Goal: Task Accomplishment & Management: Use online tool/utility

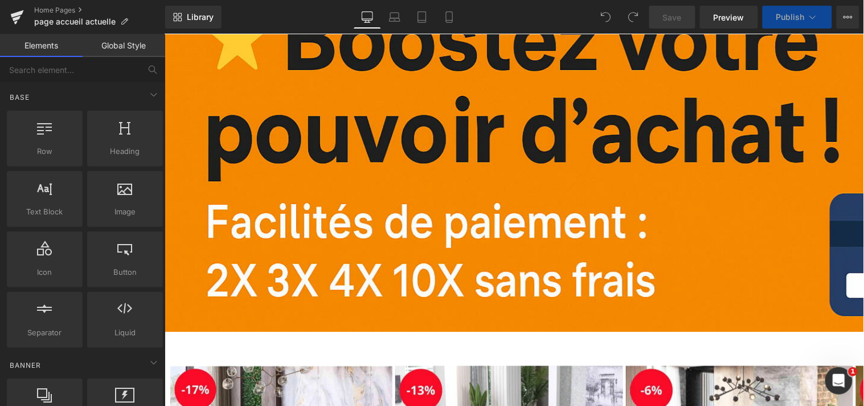
scroll to position [137, 0]
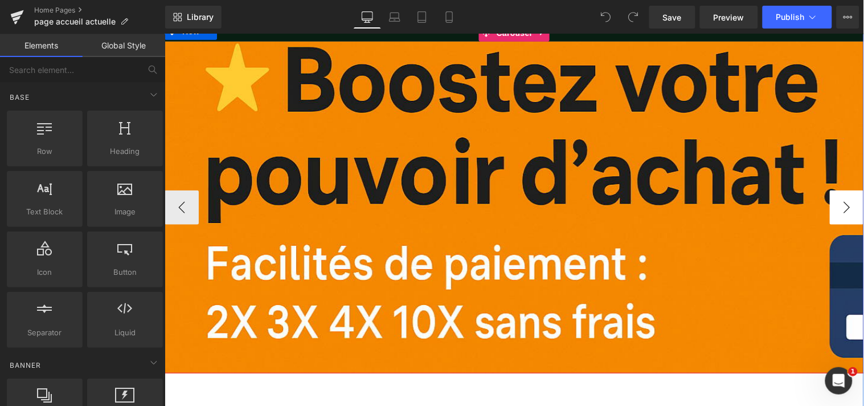
click at [836, 211] on button "›" at bounding box center [846, 207] width 34 height 34
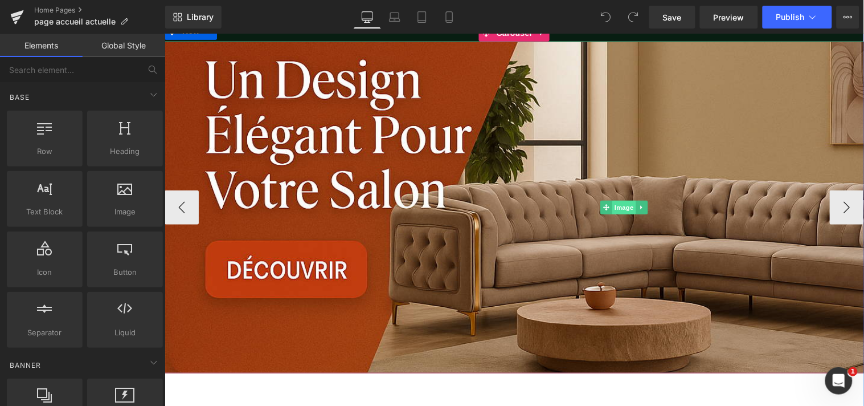
click at [612, 205] on span "Image" at bounding box center [624, 207] width 24 height 14
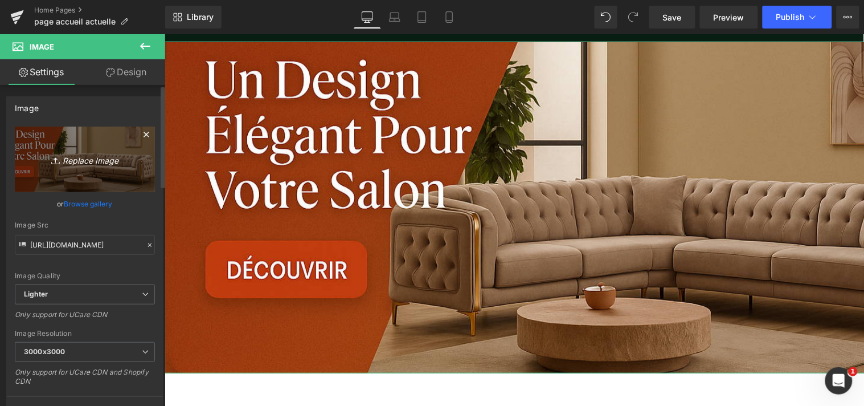
click at [98, 156] on icon "Replace Image" at bounding box center [84, 159] width 91 height 14
type input "C:\fakepath\16.jpg"
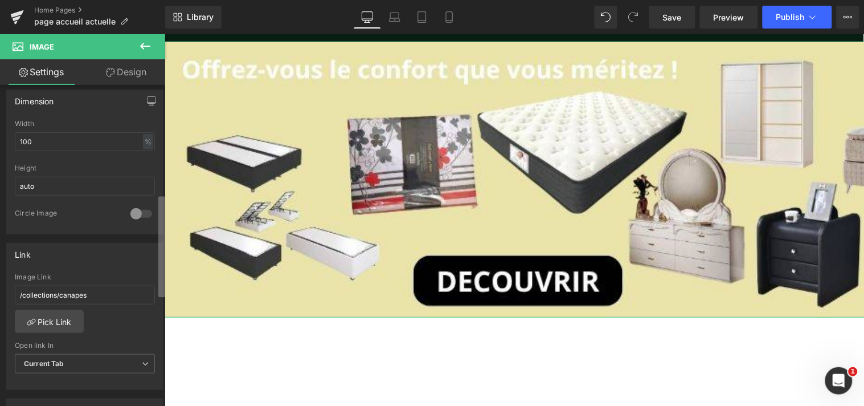
scroll to position [374, 0]
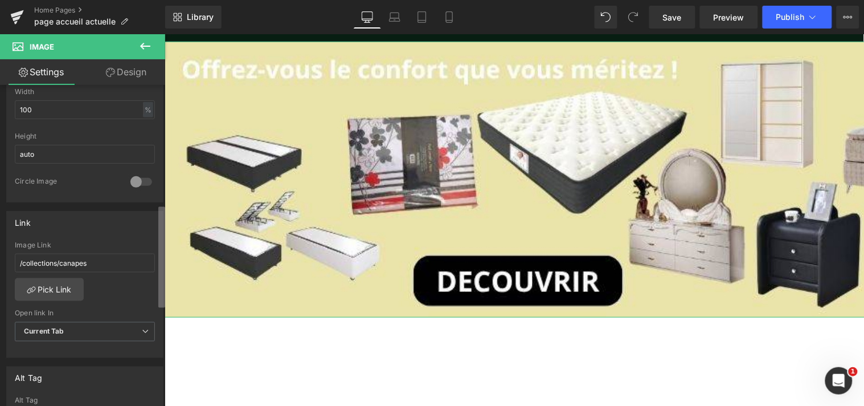
click at [156, 295] on div "Image [URL][DOMAIN_NAME] Replace Image Upload image or Browse gallery Image Src…" at bounding box center [82, 248] width 165 height 326
click at [70, 281] on link "Pick Link" at bounding box center [49, 289] width 69 height 23
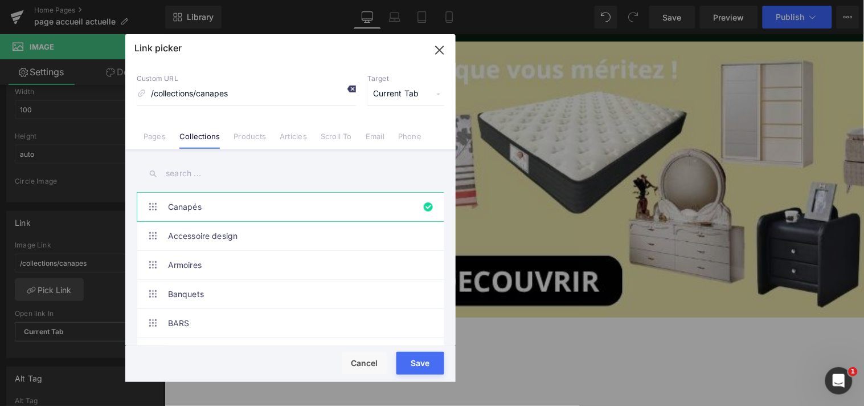
click at [350, 88] on icon at bounding box center [351, 88] width 9 height 9
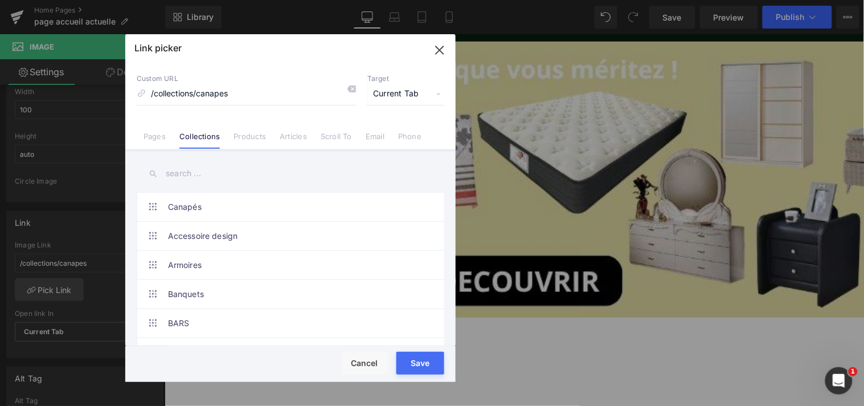
click at [247, 174] on input "text" at bounding box center [291, 174] width 308 height 26
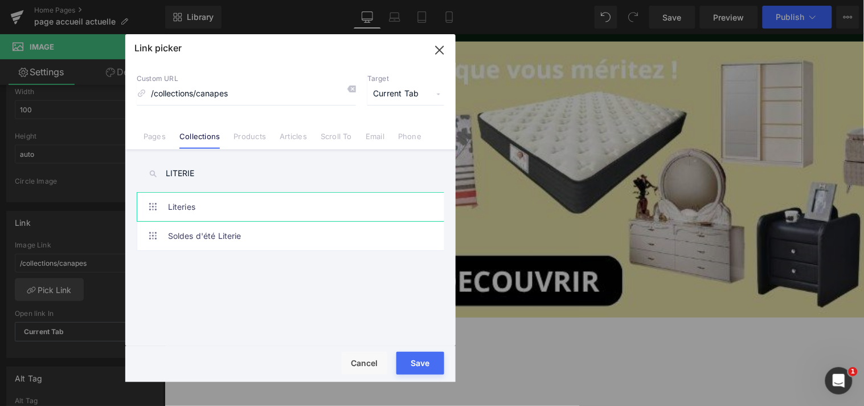
type input "LITERIE"
click at [192, 203] on link "Literies" at bounding box center [293, 207] width 251 height 28
click at [422, 365] on div "Rendering Content" at bounding box center [432, 360] width 70 height 13
click at [418, 363] on div "Rendering Content" at bounding box center [432, 360] width 70 height 13
click at [419, 363] on div "Rendering Content" at bounding box center [432, 360] width 70 height 13
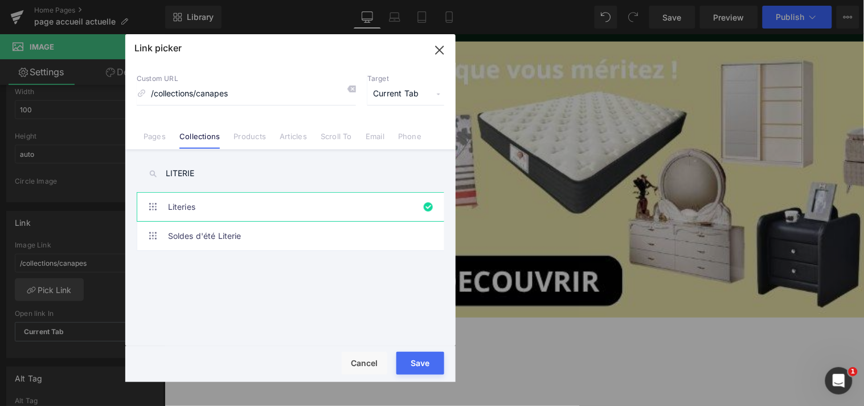
click at [412, 369] on button "Save" at bounding box center [420, 362] width 48 height 23
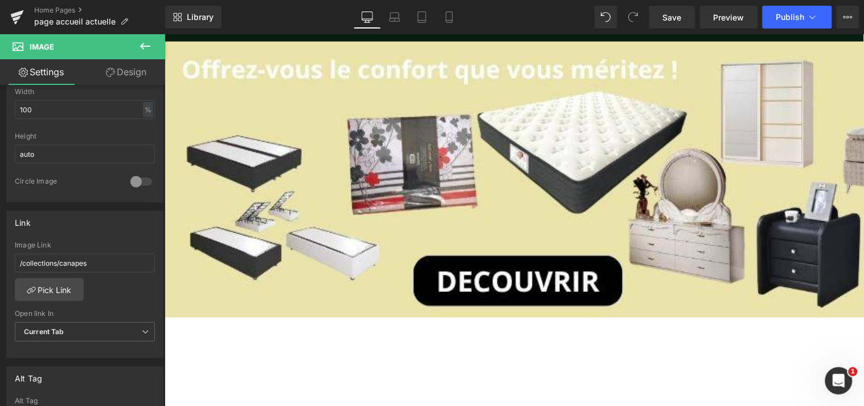
click at [164, 34] on div at bounding box center [164, 34] width 0 height 0
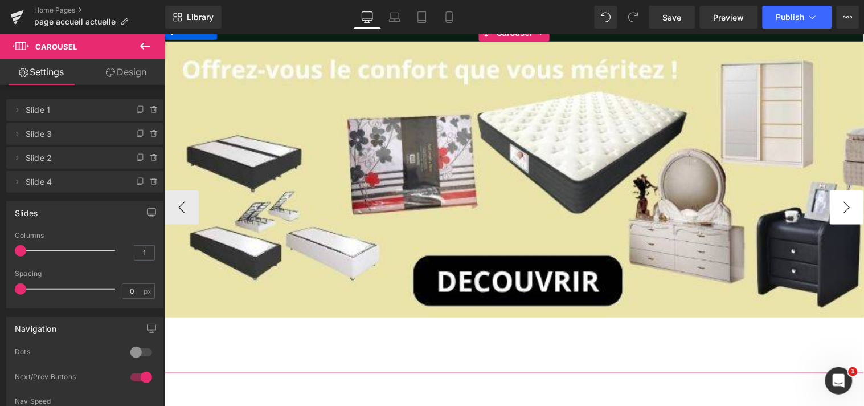
click at [836, 207] on button "›" at bounding box center [846, 207] width 34 height 34
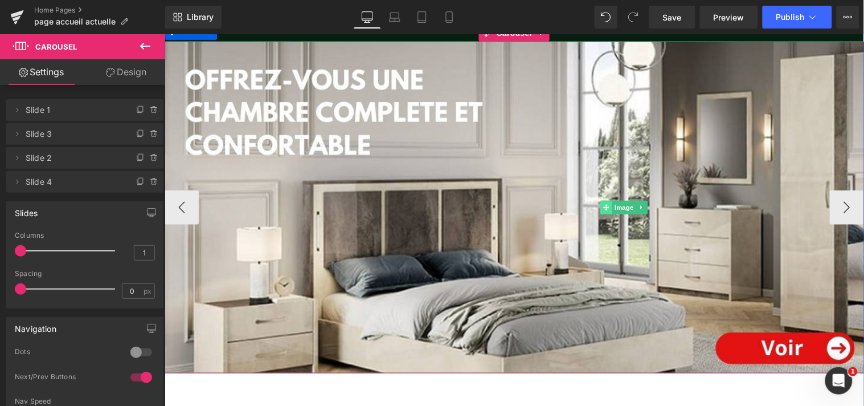
click at [600, 200] on span at bounding box center [606, 207] width 12 height 14
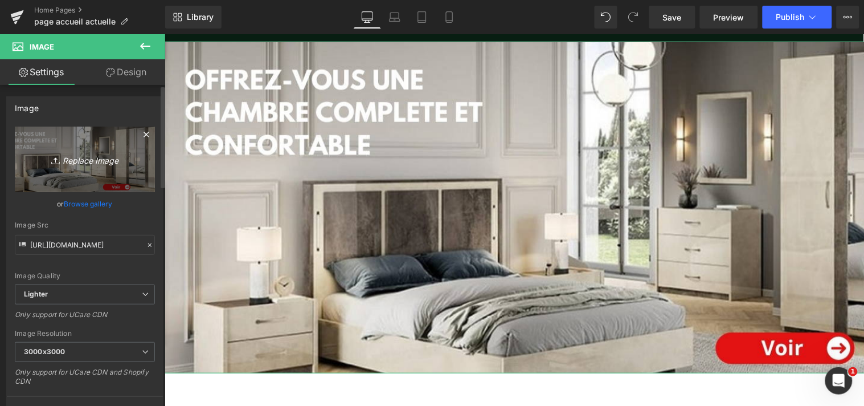
click at [109, 156] on icon "Replace Image" at bounding box center [84, 159] width 91 height 14
type input "C:\fakepath\21.jpg"
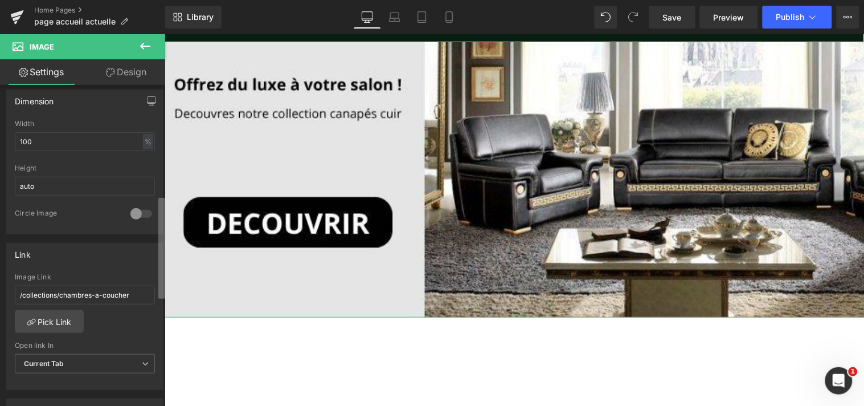
scroll to position [346, 0]
click at [157, 287] on div "Image [URL][DOMAIN_NAME] Replace Image Upload image or Browse gallery Image Src…" at bounding box center [82, 248] width 165 height 326
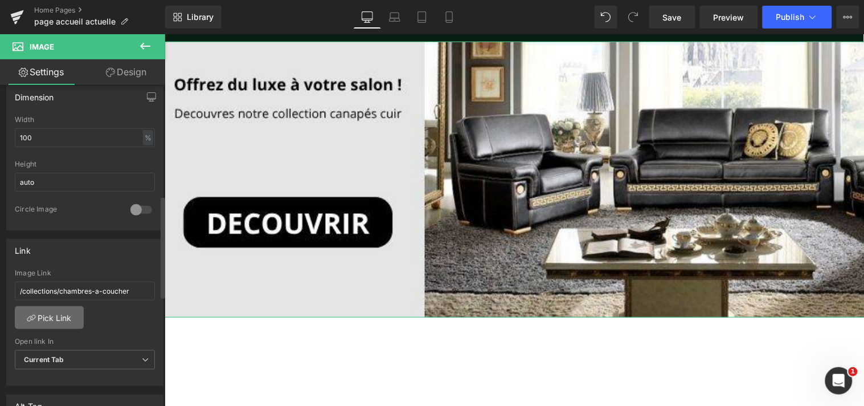
click at [48, 316] on link "Pick Link" at bounding box center [49, 317] width 69 height 23
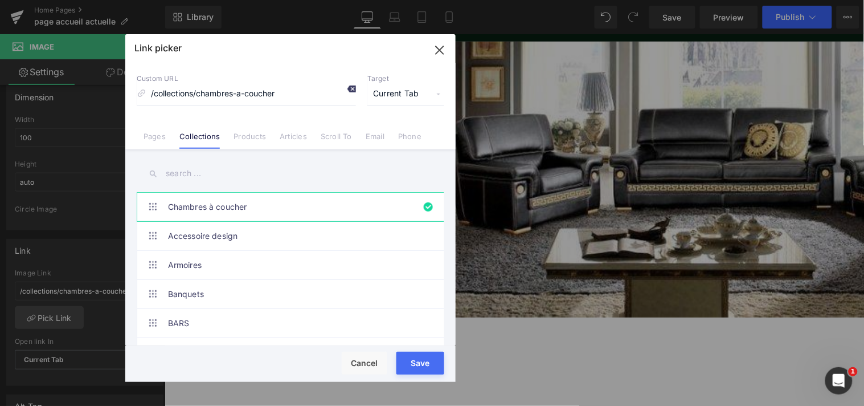
click at [350, 87] on icon at bounding box center [351, 88] width 9 height 9
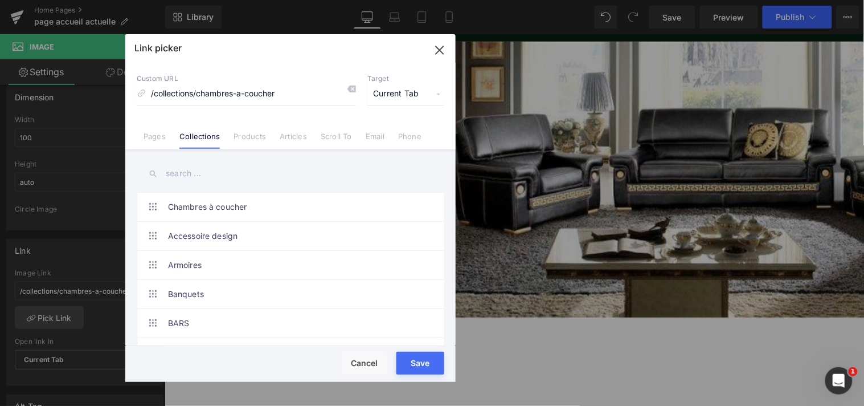
click at [218, 171] on input "text" at bounding box center [291, 174] width 308 height 26
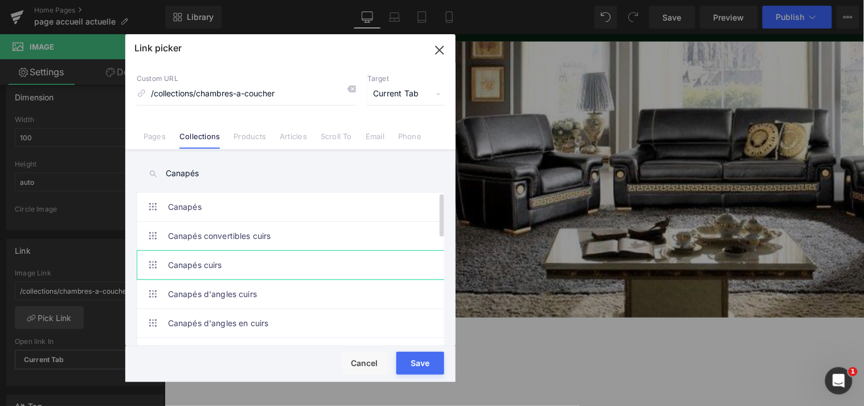
type input "Canapés"
click at [199, 264] on link "Canapés cuirs" at bounding box center [293, 265] width 251 height 28
click at [422, 363] on div "Rendering Content" at bounding box center [432, 360] width 70 height 13
click at [420, 371] on button "Save" at bounding box center [420, 362] width 48 height 23
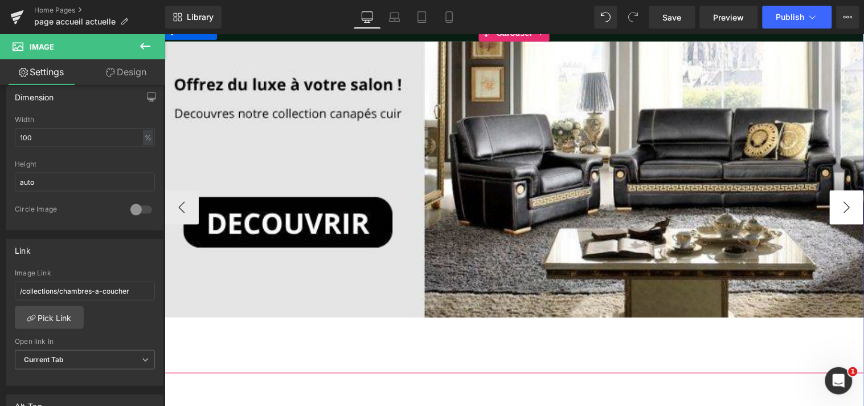
click at [834, 197] on button "›" at bounding box center [846, 207] width 34 height 34
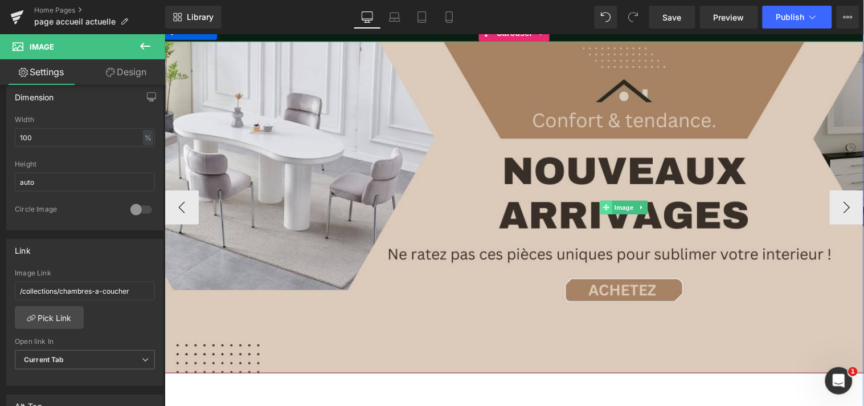
click at [604, 203] on span at bounding box center [606, 207] width 12 height 14
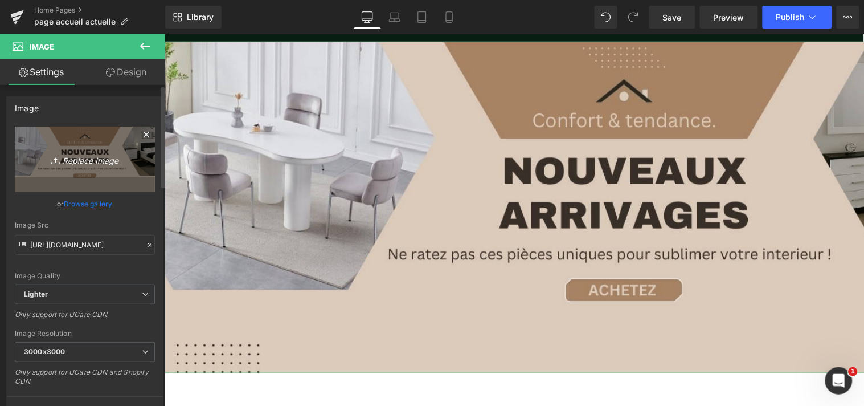
click at [99, 157] on icon "Replace Image" at bounding box center [84, 159] width 91 height 14
type input "C:\fakepath\22.jpg"
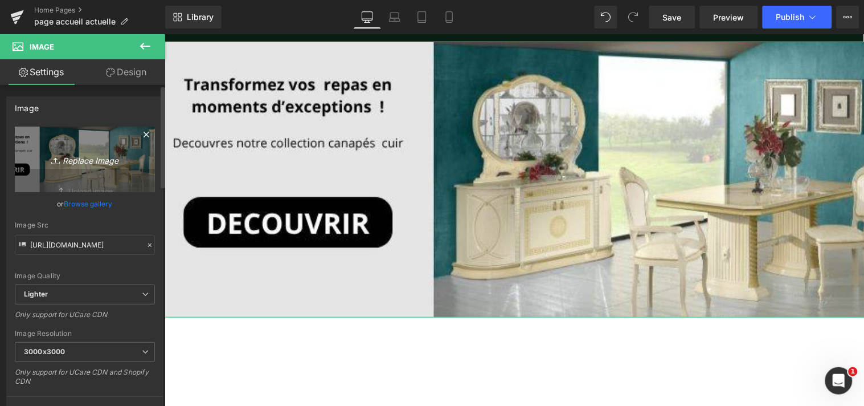
click at [103, 161] on icon "Replace Image" at bounding box center [84, 159] width 91 height 14
type input "C:\fakepath\23.jpg"
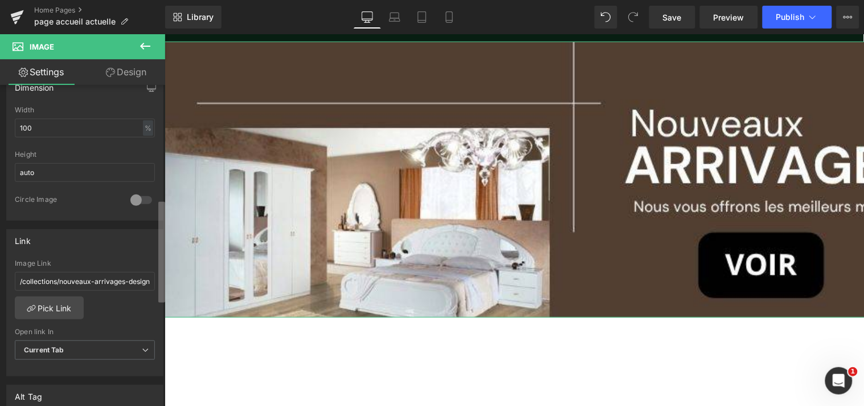
scroll to position [359, 0]
click at [161, 279] on b at bounding box center [161, 252] width 7 height 101
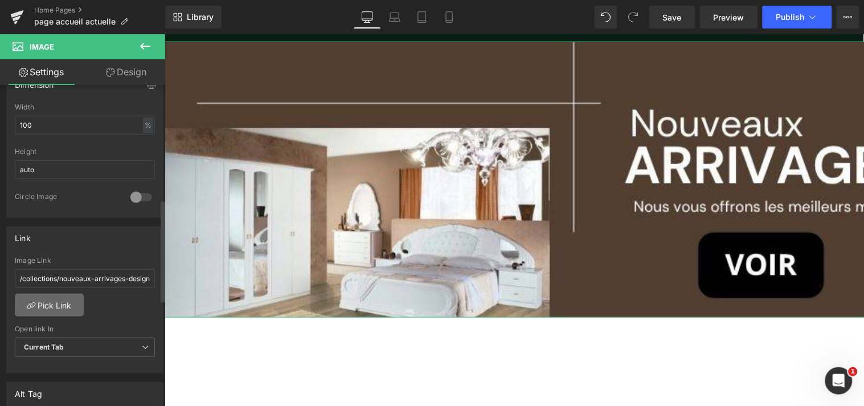
click at [64, 299] on link "Pick Link" at bounding box center [49, 304] width 69 height 23
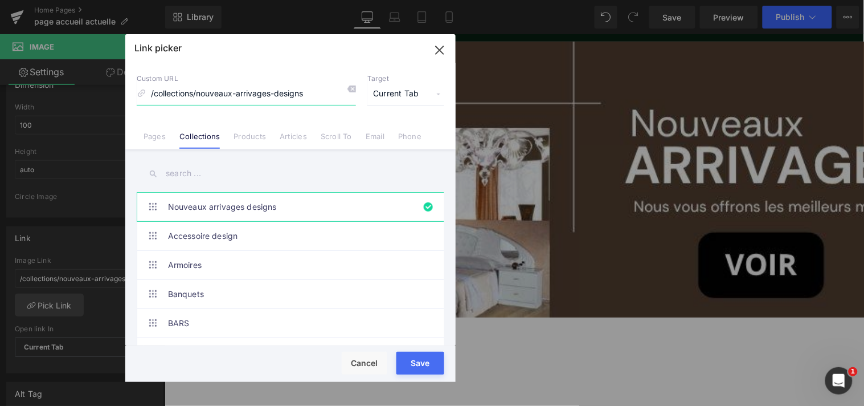
click at [439, 44] on icon "button" at bounding box center [440, 50] width 18 height 18
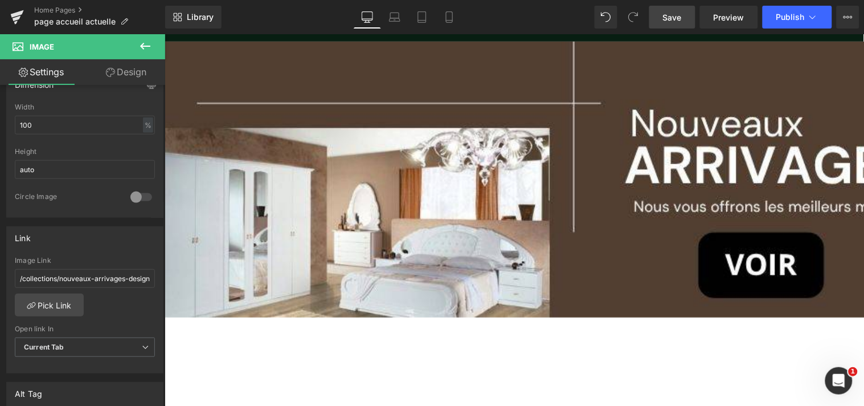
click at [675, 15] on span "Save" at bounding box center [672, 17] width 19 height 12
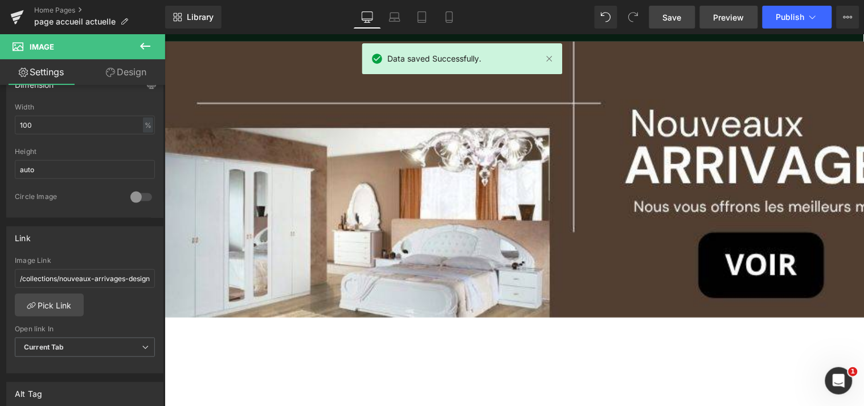
click at [725, 15] on span "Preview" at bounding box center [729, 17] width 31 height 12
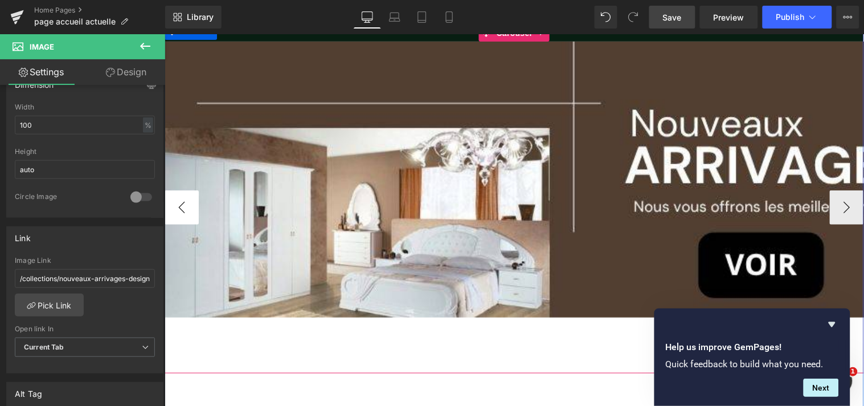
click at [185, 211] on button "‹" at bounding box center [181, 207] width 34 height 34
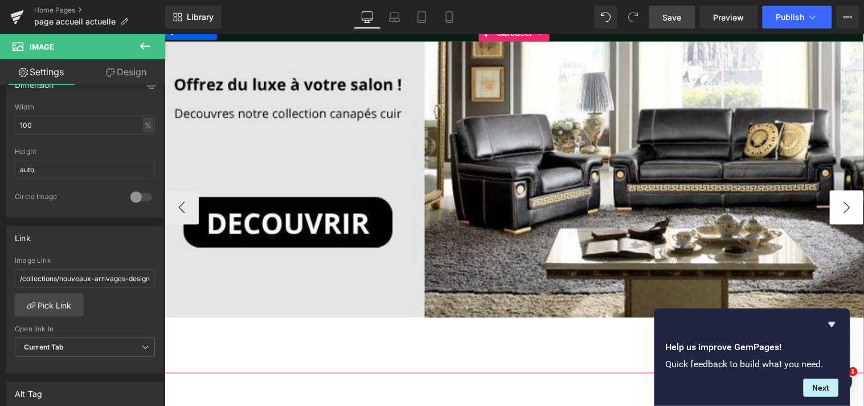
click at [833, 201] on button "›" at bounding box center [846, 207] width 34 height 34
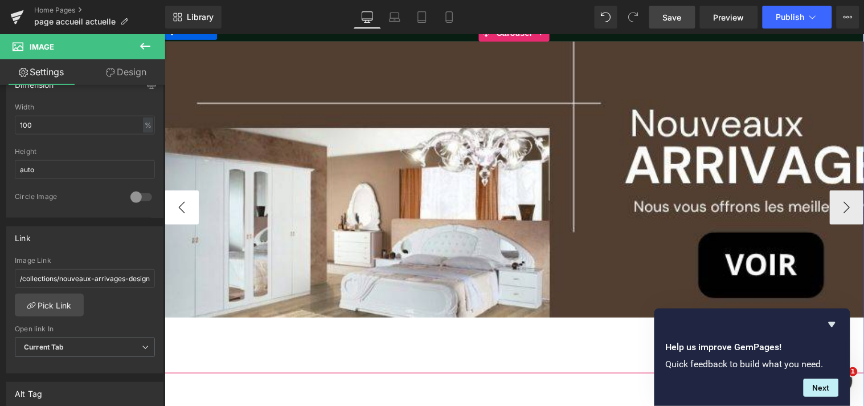
click at [181, 209] on button "‹" at bounding box center [181, 207] width 34 height 34
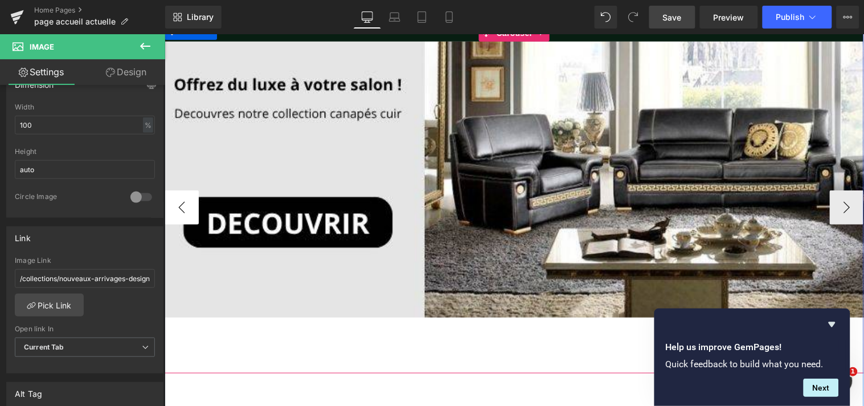
click at [187, 197] on button "‹" at bounding box center [181, 207] width 34 height 34
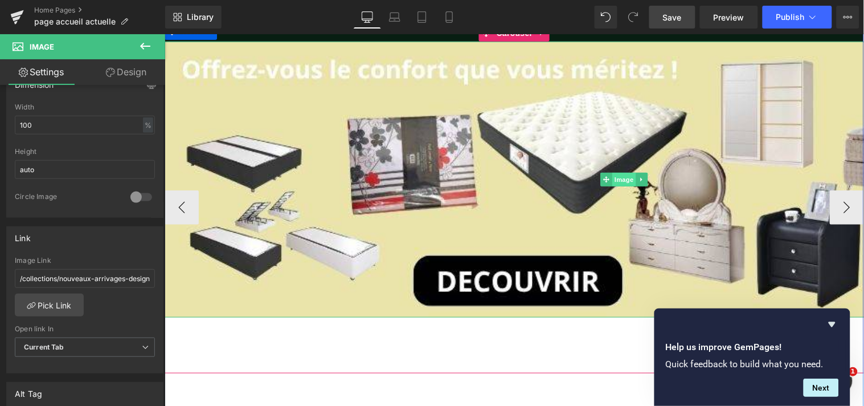
click at [612, 177] on span "Image" at bounding box center [624, 179] width 24 height 14
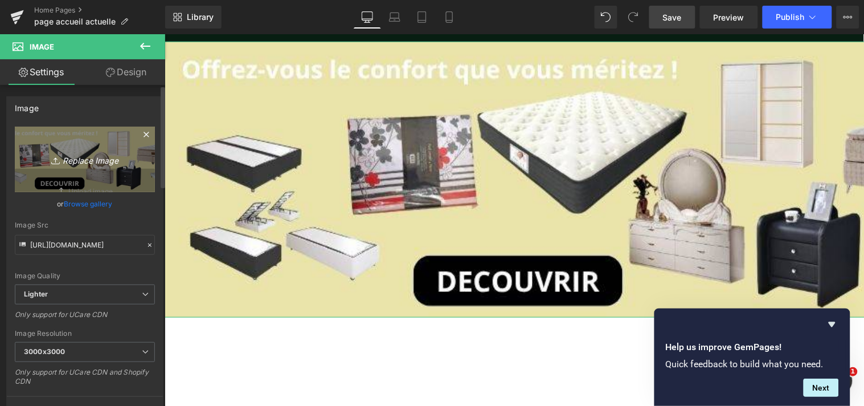
click at [77, 156] on icon "Replace Image" at bounding box center [84, 159] width 91 height 14
type input "C:\fakepath\16.jpg"
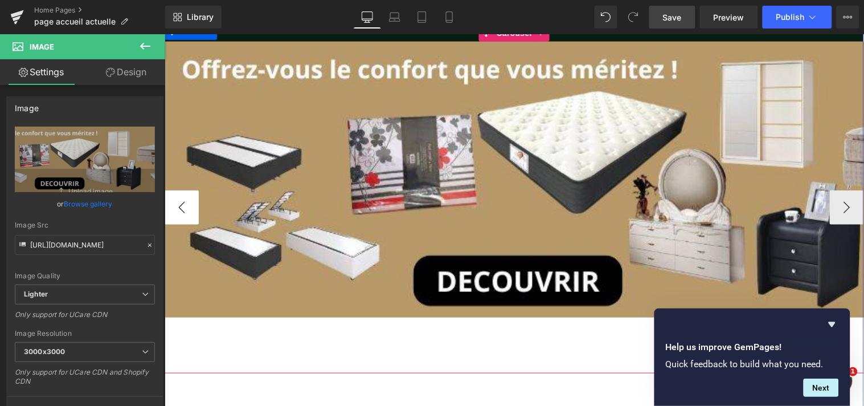
click at [185, 207] on button "‹" at bounding box center [181, 207] width 34 height 34
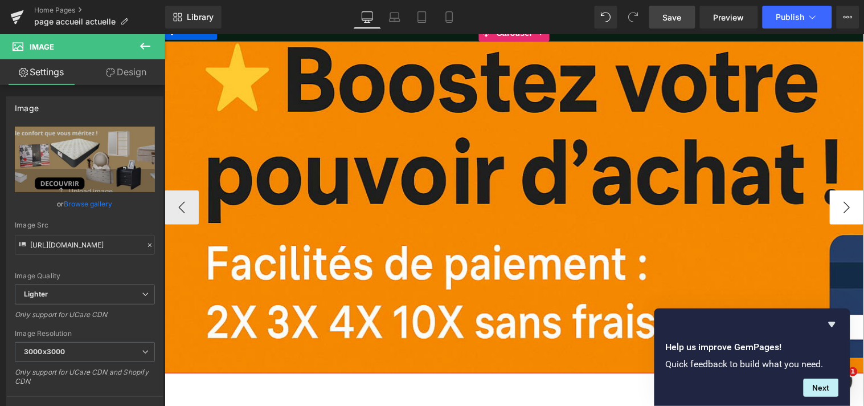
click at [837, 205] on button "›" at bounding box center [846, 207] width 34 height 34
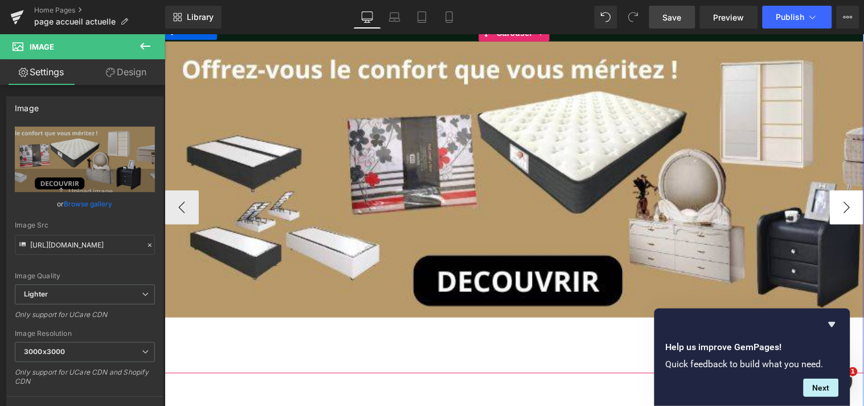
click at [837, 205] on button "›" at bounding box center [846, 207] width 34 height 34
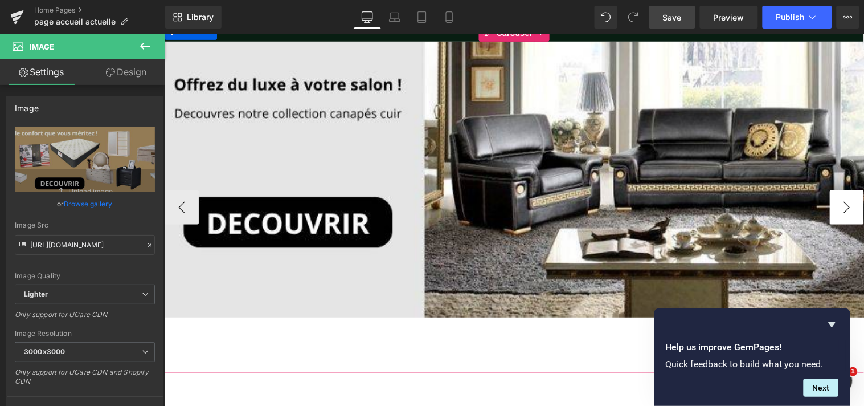
click at [837, 205] on button "›" at bounding box center [846, 207] width 34 height 34
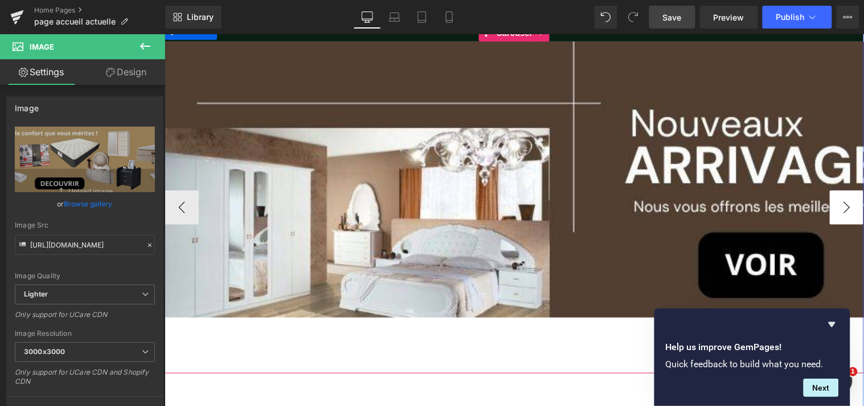
click at [837, 205] on button "›" at bounding box center [846, 207] width 34 height 34
click at [183, 205] on button "‹" at bounding box center [181, 207] width 34 height 34
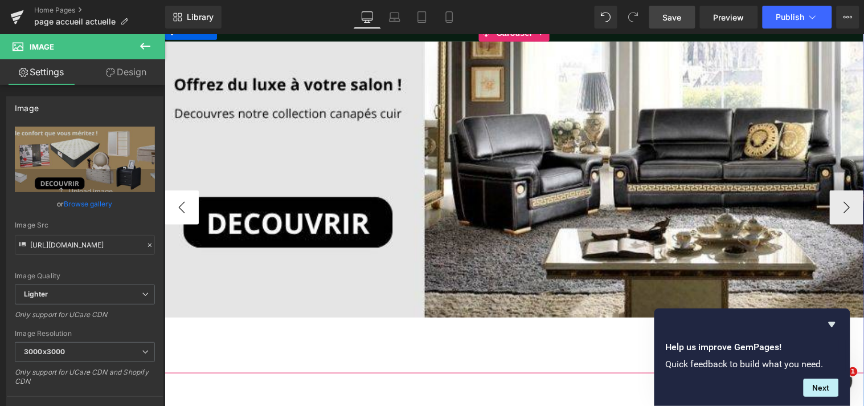
click at [183, 205] on button "‹" at bounding box center [181, 207] width 34 height 34
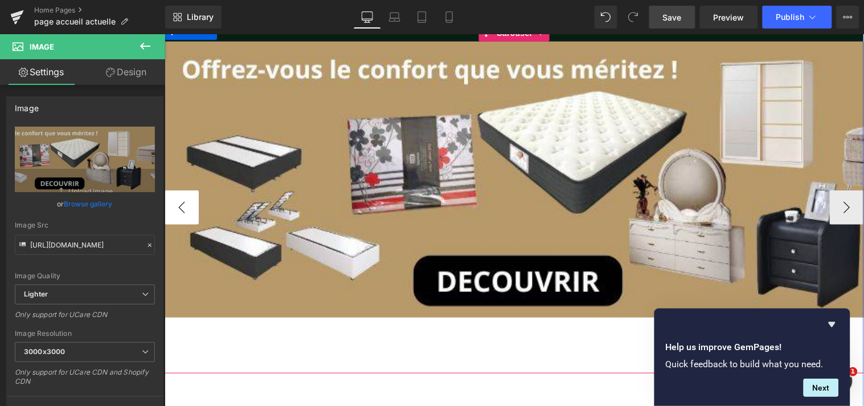
click at [183, 205] on button "‹" at bounding box center [181, 207] width 34 height 34
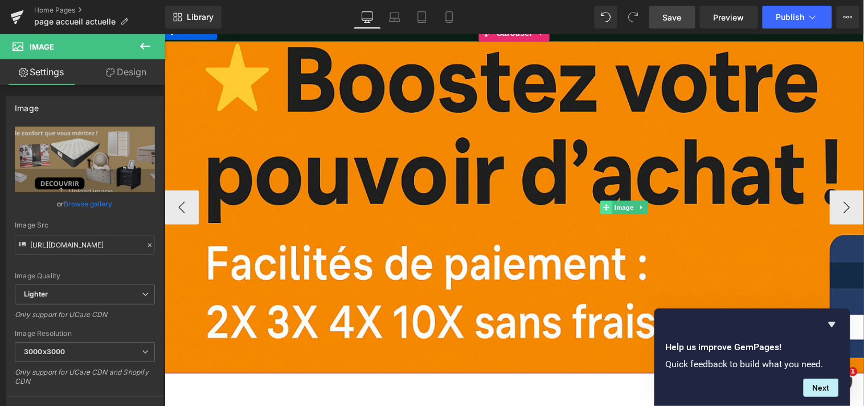
click at [605, 205] on span at bounding box center [606, 207] width 12 height 14
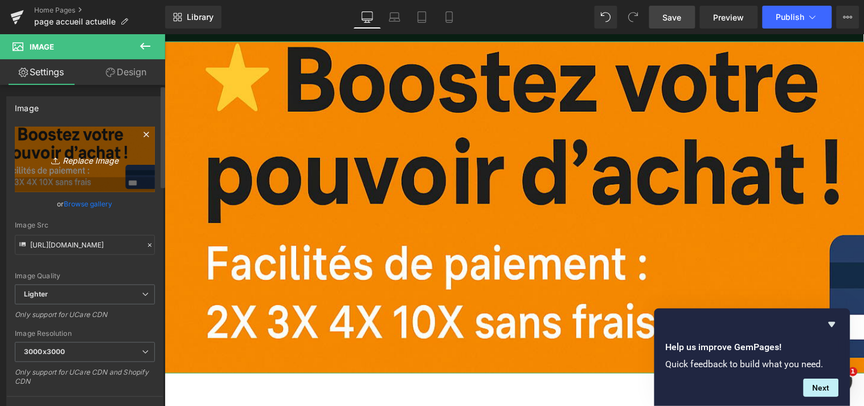
click at [85, 157] on icon "Replace Image" at bounding box center [84, 159] width 91 height 14
type input "C:\fakepath\22.jpg"
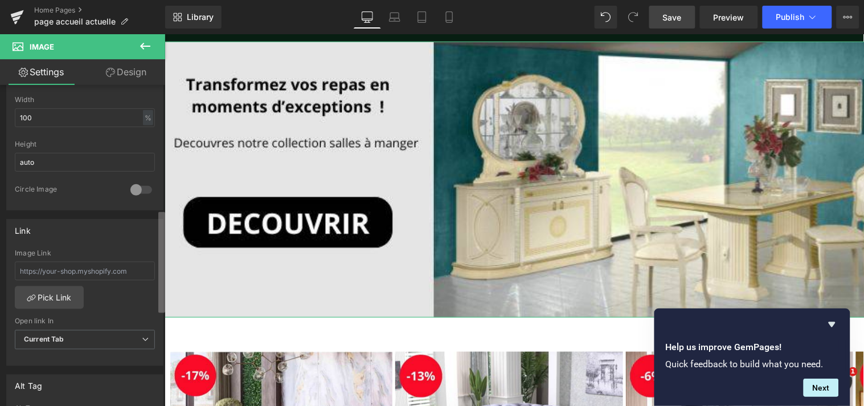
scroll to position [405, 0]
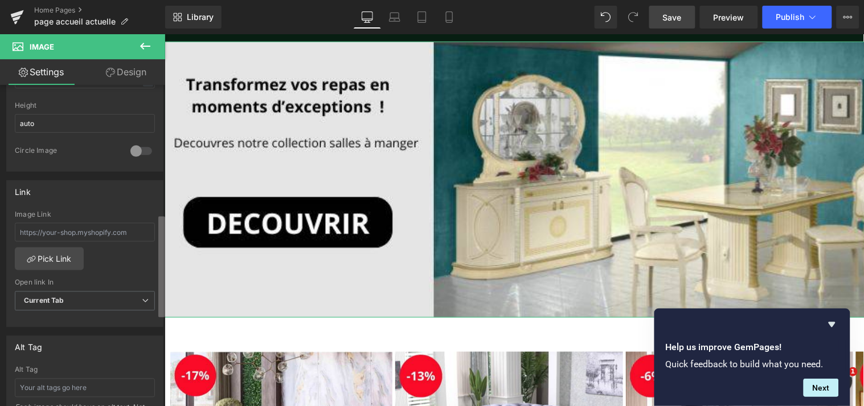
click at [160, 289] on b at bounding box center [161, 266] width 7 height 101
click at [65, 255] on link "Pick Link" at bounding box center [49, 258] width 69 height 23
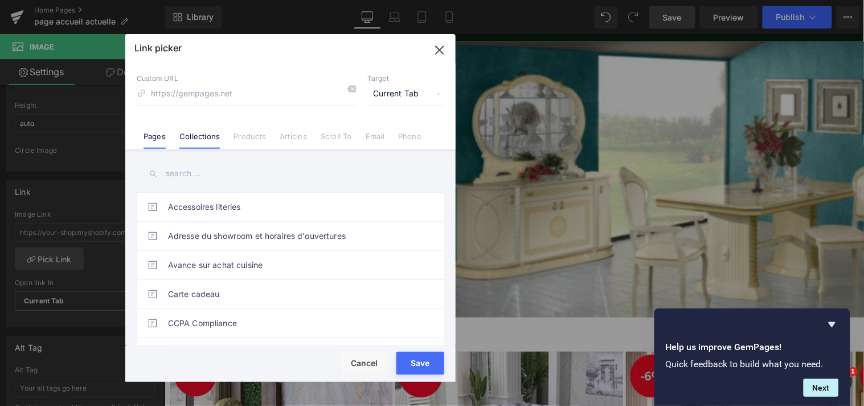
click at [208, 137] on link "Collections" at bounding box center [199, 140] width 40 height 17
click at [199, 174] on input "text" at bounding box center [291, 174] width 308 height 26
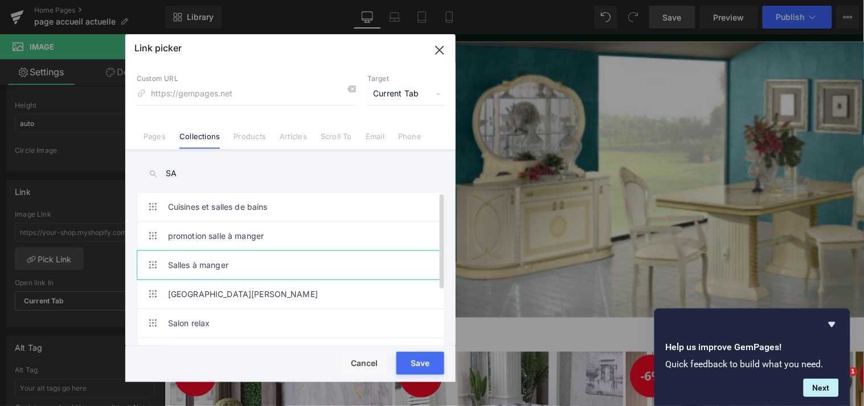
type input "SA"
click at [212, 260] on link "Salles à manger" at bounding box center [293, 265] width 251 height 28
click at [426, 371] on button "Save" at bounding box center [420, 362] width 48 height 23
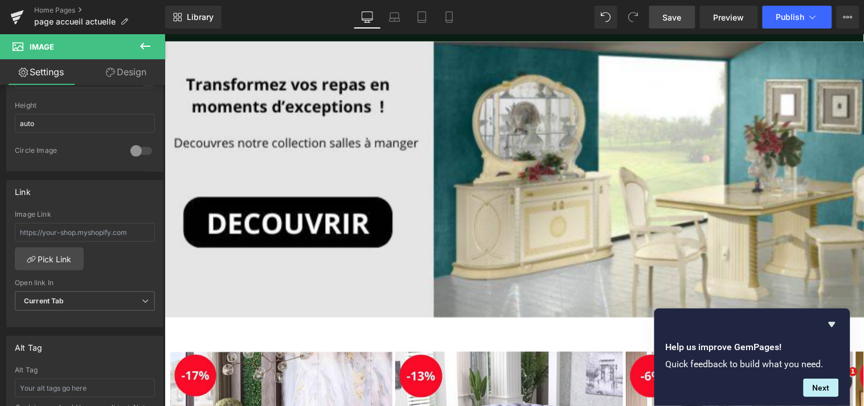
click at [678, 18] on span "Save" at bounding box center [672, 17] width 19 height 12
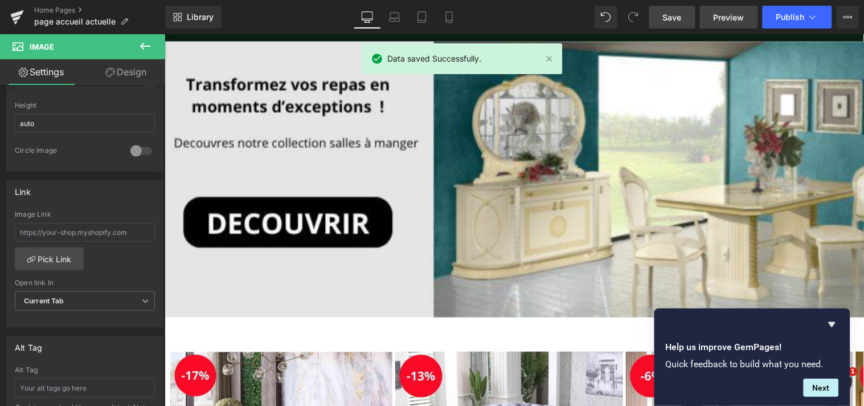
click at [725, 16] on span "Preview" at bounding box center [729, 17] width 31 height 12
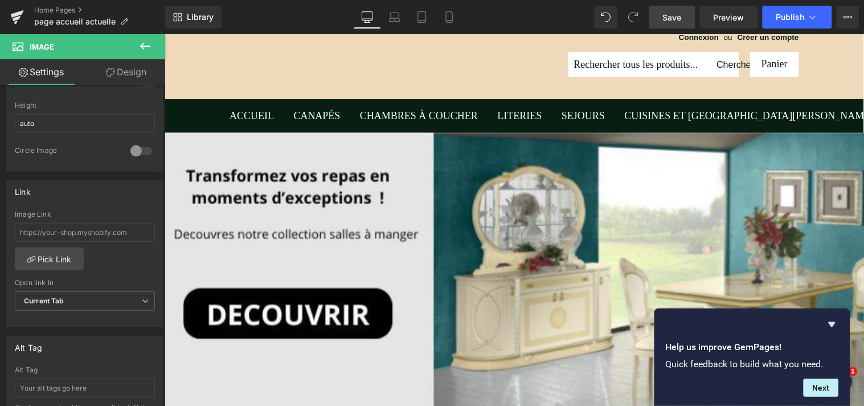
scroll to position [0, 0]
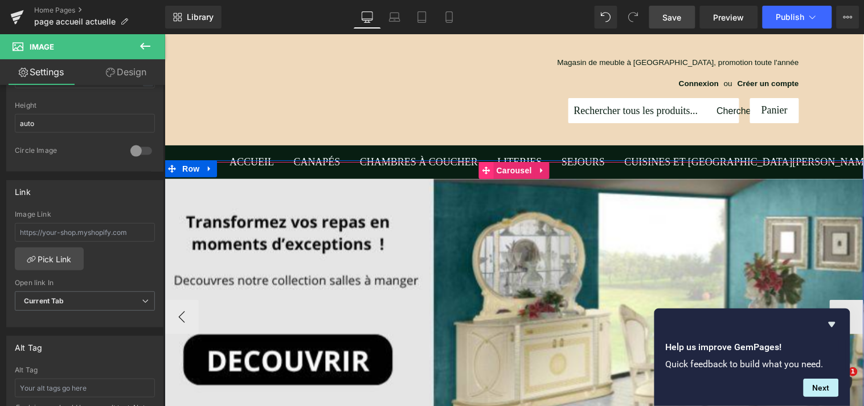
click at [485, 169] on span at bounding box center [486, 169] width 15 height 17
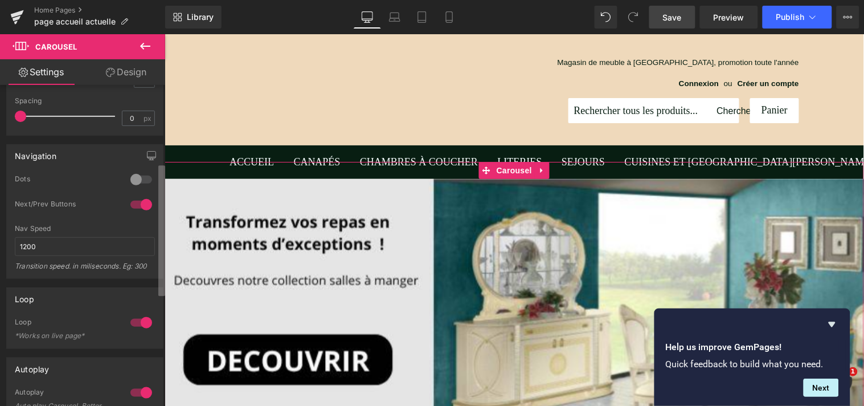
scroll to position [195, 0]
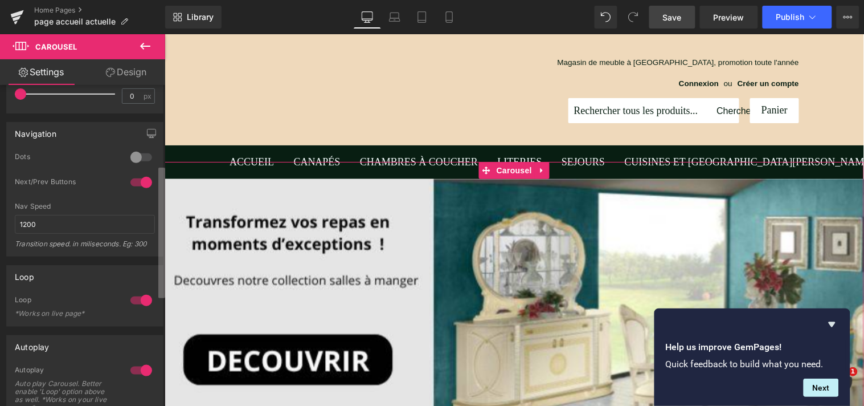
click at [162, 287] on b at bounding box center [161, 232] width 7 height 130
click at [142, 299] on div at bounding box center [141, 300] width 27 height 18
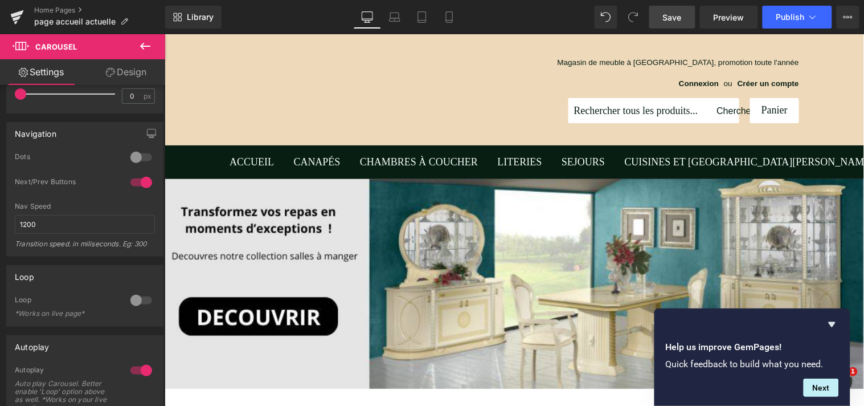
click at [669, 19] on span "Save" at bounding box center [672, 17] width 19 height 12
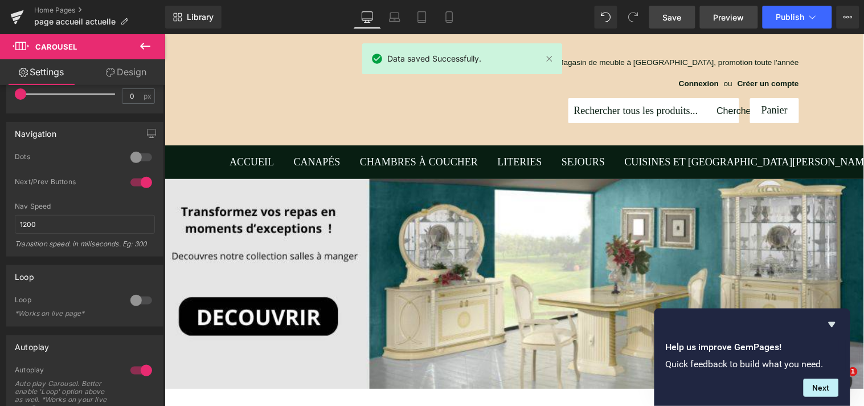
click at [723, 16] on span "Preview" at bounding box center [729, 17] width 31 height 12
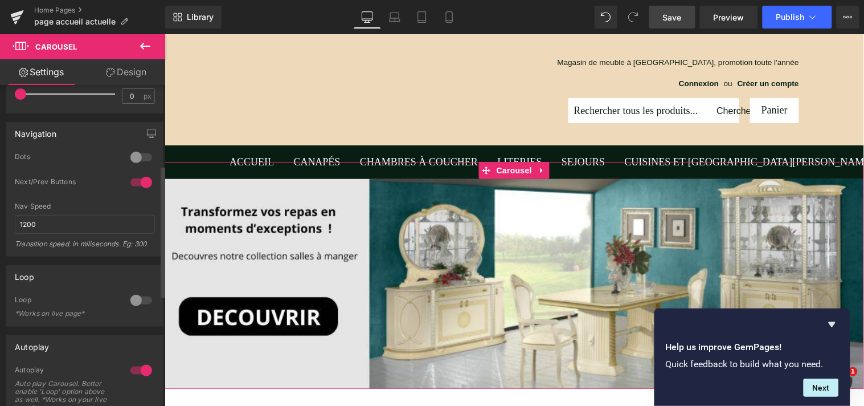
click at [137, 299] on div at bounding box center [141, 300] width 27 height 18
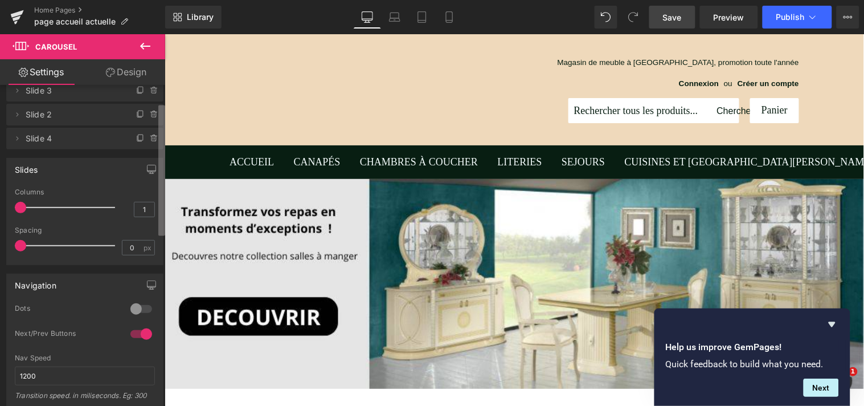
scroll to position [42, 0]
click at [158, 222] on b at bounding box center [161, 170] width 7 height 130
click at [132, 308] on div at bounding box center [141, 310] width 27 height 18
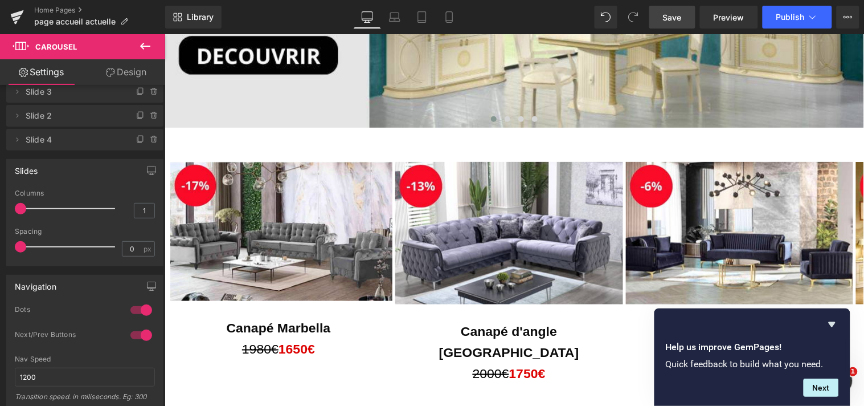
scroll to position [212, 0]
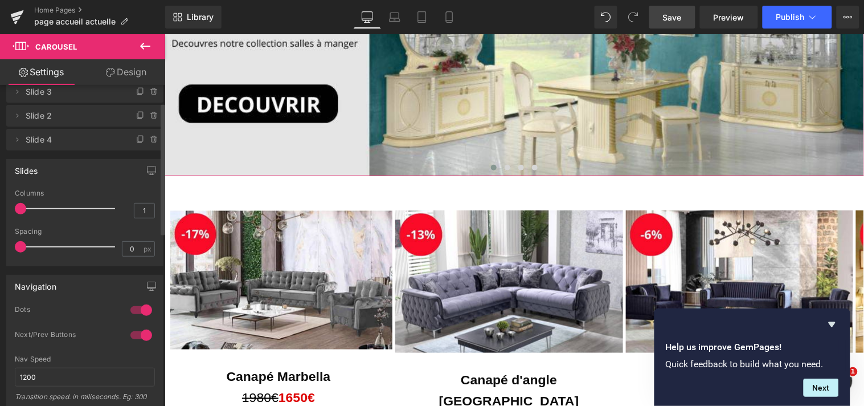
click at [141, 308] on div at bounding box center [141, 310] width 27 height 18
click at [128, 74] on link "Design" at bounding box center [126, 72] width 83 height 26
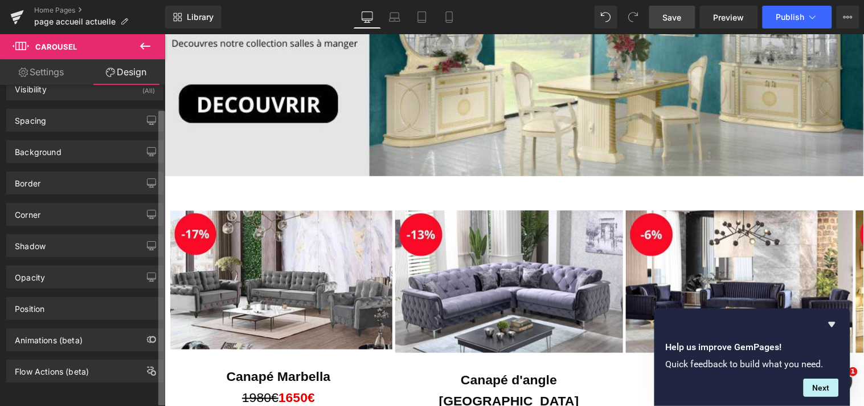
scroll to position [29, 0]
click at [163, 383] on b at bounding box center [161, 261] width 7 height 295
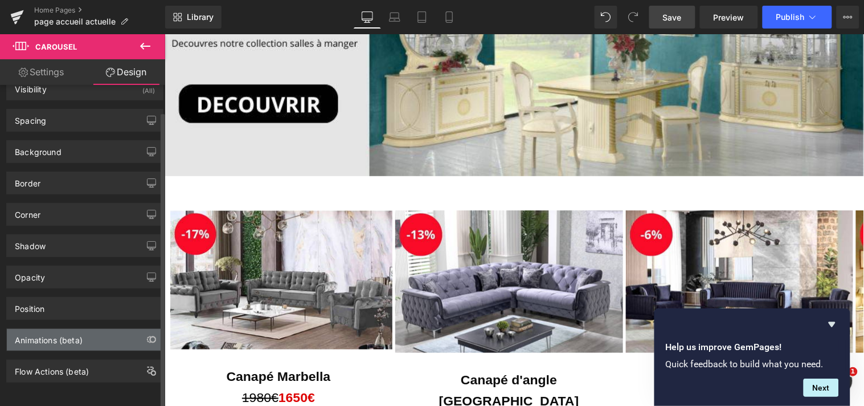
click at [93, 332] on div "Animations (beta)" at bounding box center [85, 340] width 156 height 22
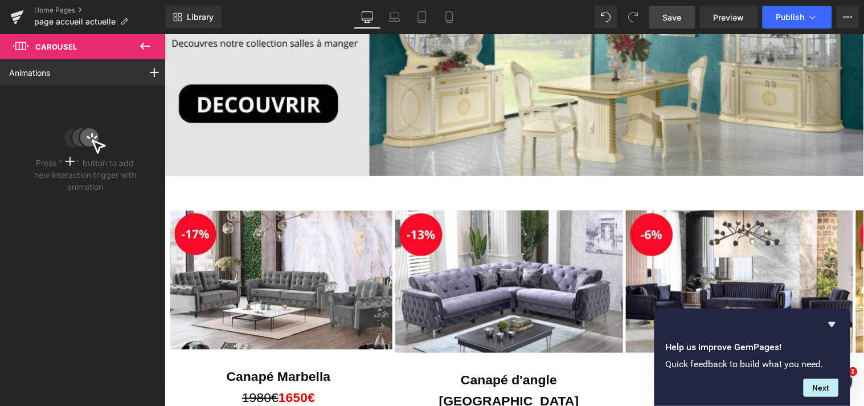
click at [141, 44] on icon at bounding box center [145, 46] width 10 height 7
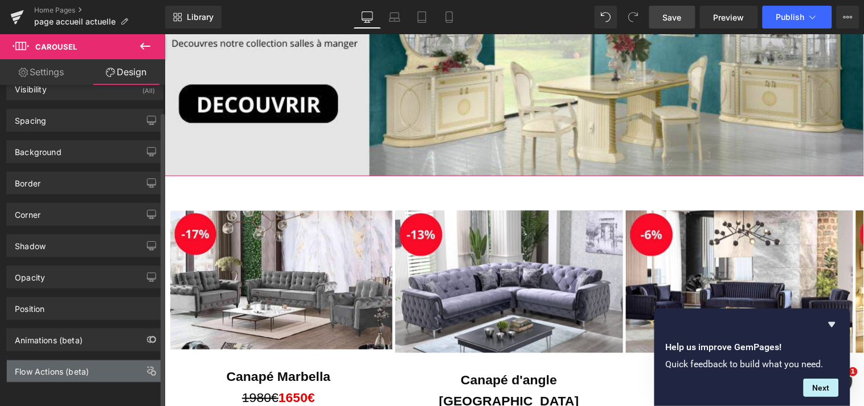
click at [70, 360] on div "Flow Actions (beta)" at bounding box center [52, 368] width 74 height 16
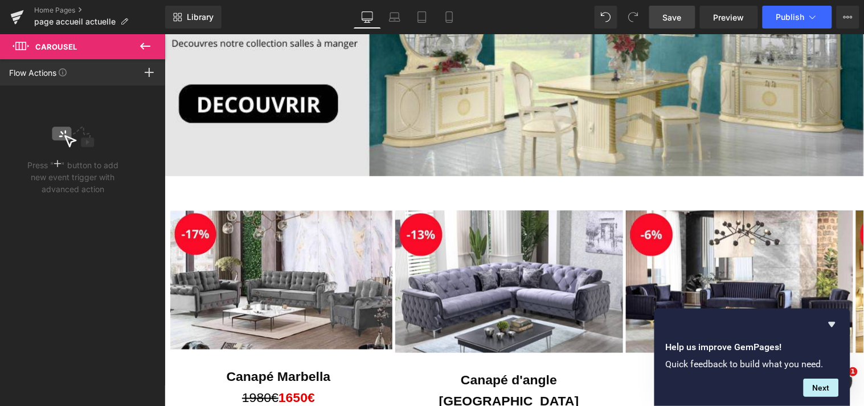
click at [141, 43] on icon at bounding box center [145, 46] width 14 height 14
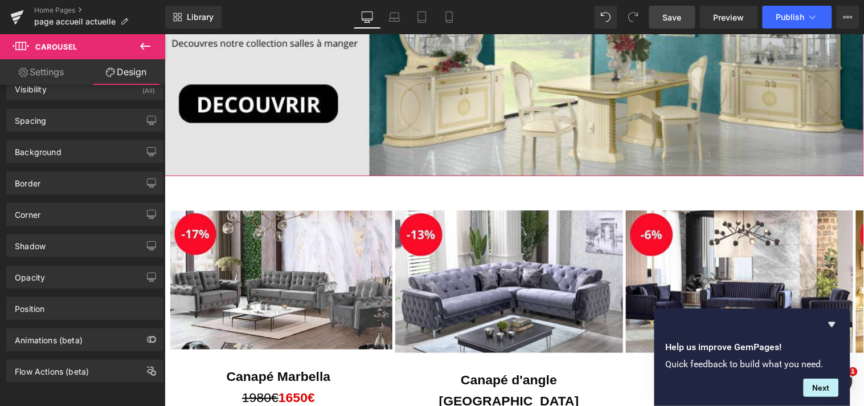
click at [44, 75] on link "Settings" at bounding box center [41, 72] width 83 height 26
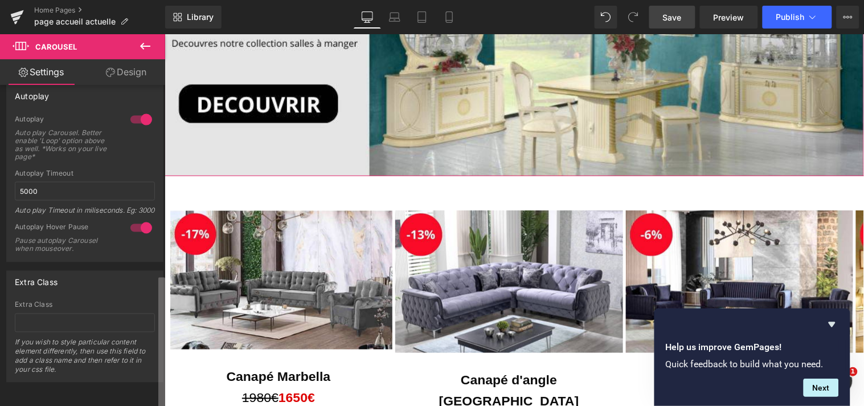
scroll to position [464, 0]
click at [163, 385] on b at bounding box center [161, 343] width 7 height 130
click at [673, 18] on span "Save" at bounding box center [672, 17] width 19 height 12
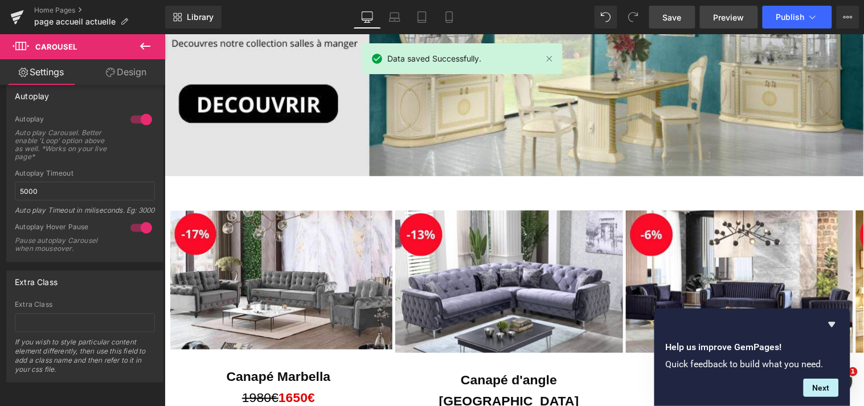
click at [721, 14] on span "Preview" at bounding box center [729, 17] width 31 height 12
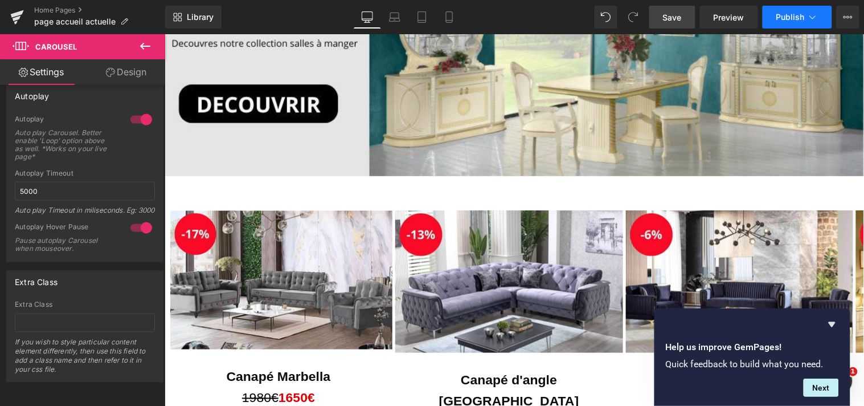
click at [789, 15] on span "Publish" at bounding box center [790, 17] width 28 height 9
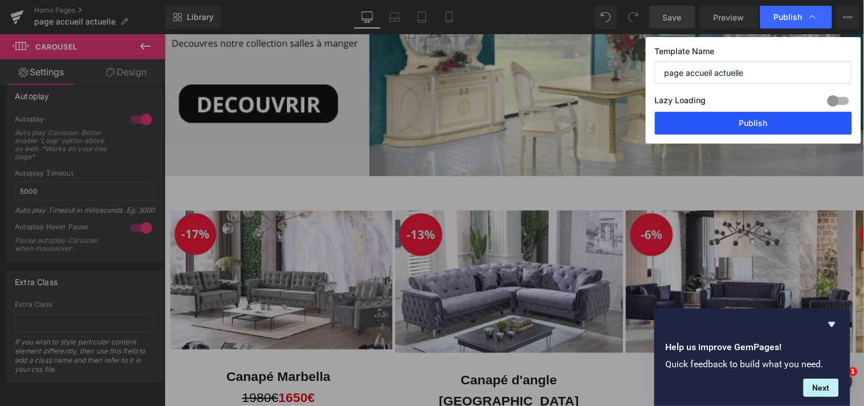
click at [763, 120] on button "Publish" at bounding box center [753, 123] width 197 height 23
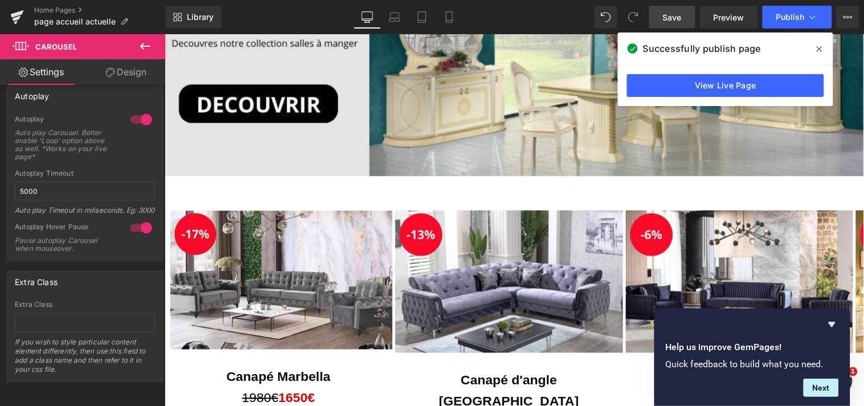
click at [823, 48] on span at bounding box center [820, 49] width 18 height 18
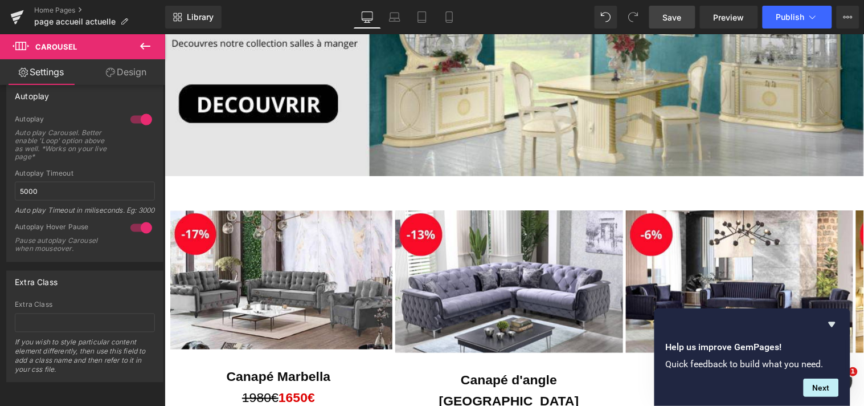
click at [144, 46] on icon at bounding box center [145, 46] width 10 height 7
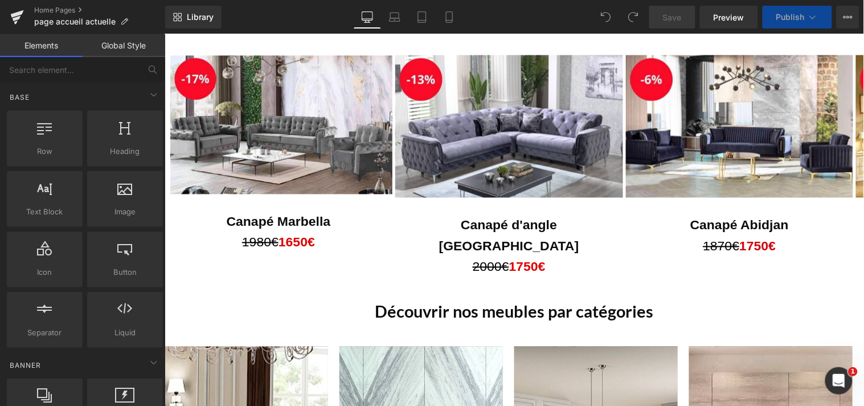
scroll to position [424, 0]
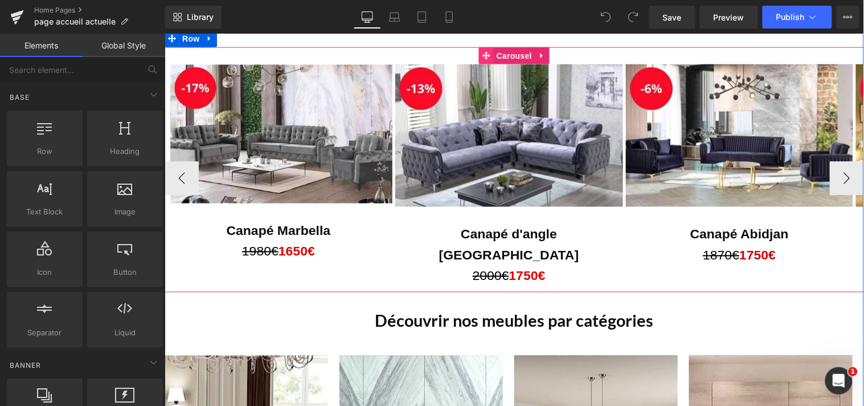
click at [482, 55] on icon at bounding box center [486, 55] width 8 height 8
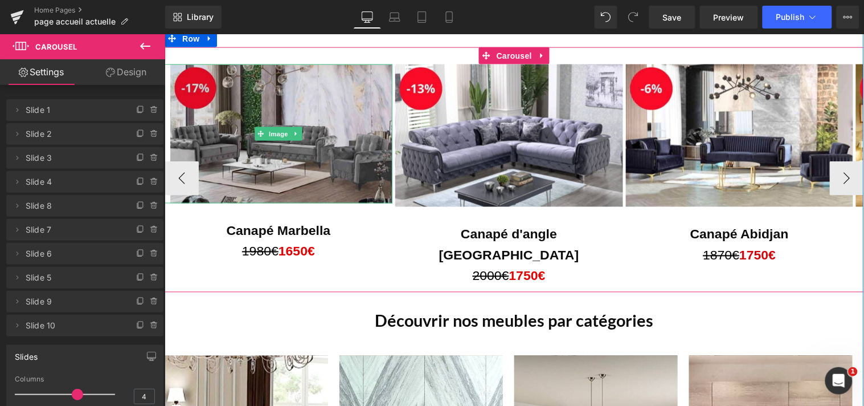
click at [337, 121] on img at bounding box center [278, 133] width 228 height 139
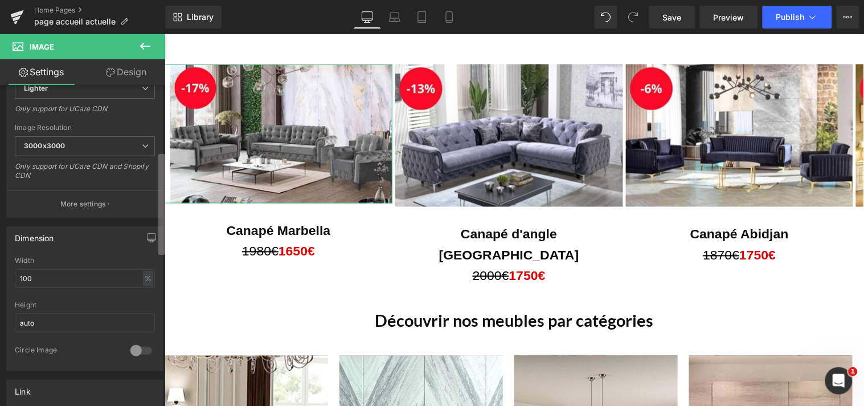
scroll to position [199, 0]
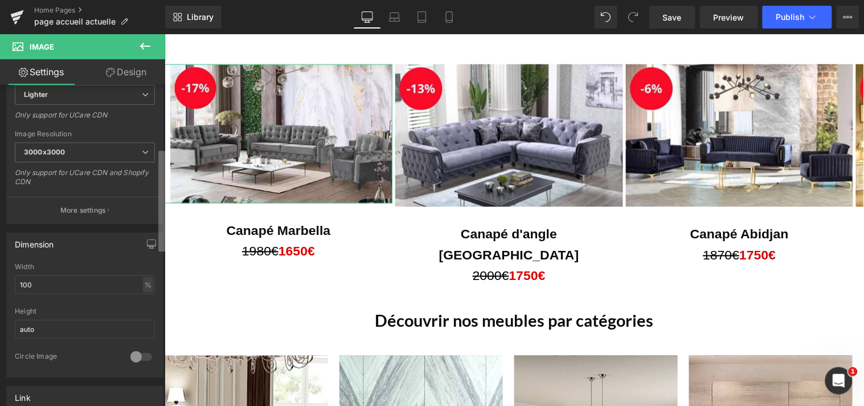
click at [143, 210] on div "Image https://ucarecdn.com/9154f78b-3ea4-4a8d-9215-a814534775ec/-/format/auto/-…" at bounding box center [82, 248] width 165 height 326
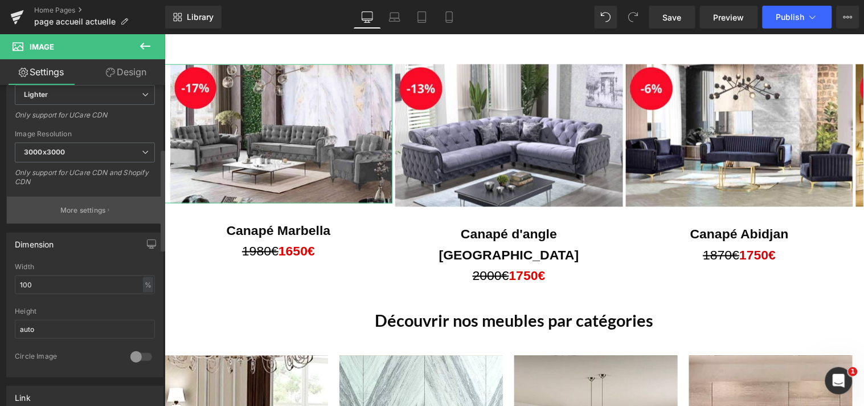
click at [101, 211] on p "More settings" at bounding box center [83, 210] width 46 height 10
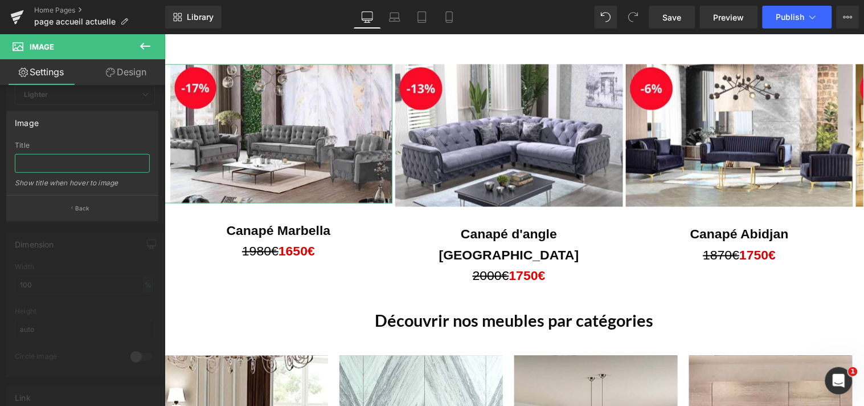
click at [76, 158] on input "text" at bounding box center [82, 163] width 135 height 19
type input "F"
click at [141, 95] on div at bounding box center [82, 222] width 165 height 377
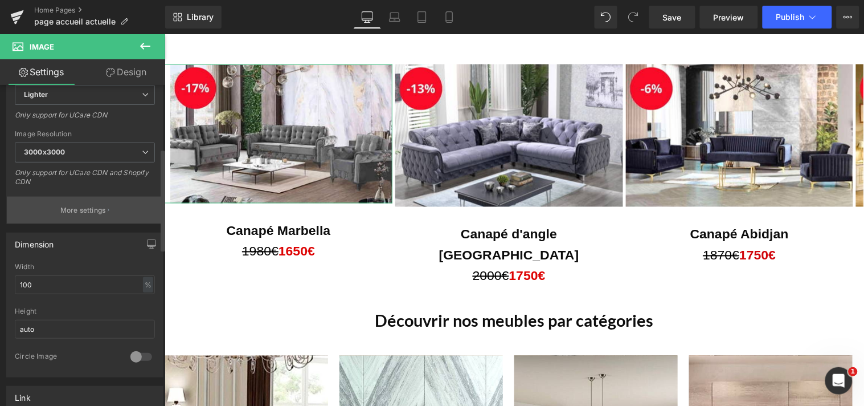
click at [97, 210] on p "More settings" at bounding box center [83, 210] width 46 height 10
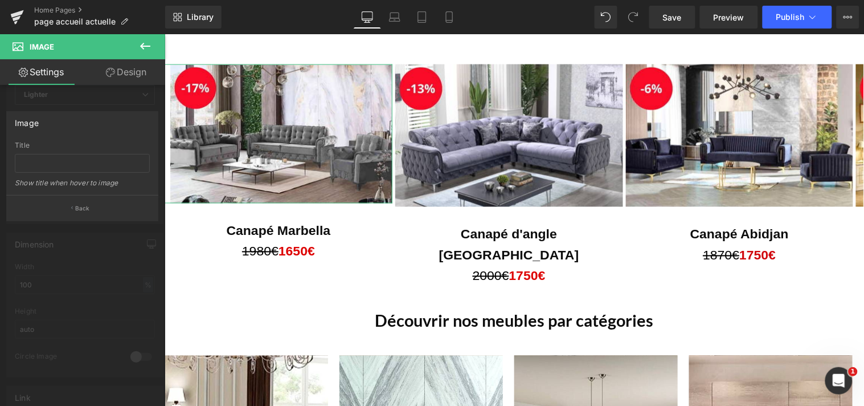
click at [140, 95] on div at bounding box center [82, 222] width 165 height 377
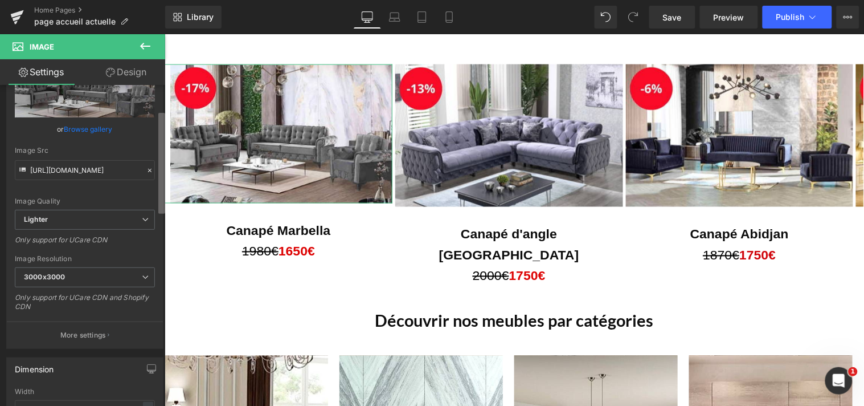
click at [158, 118] on b at bounding box center [161, 163] width 7 height 101
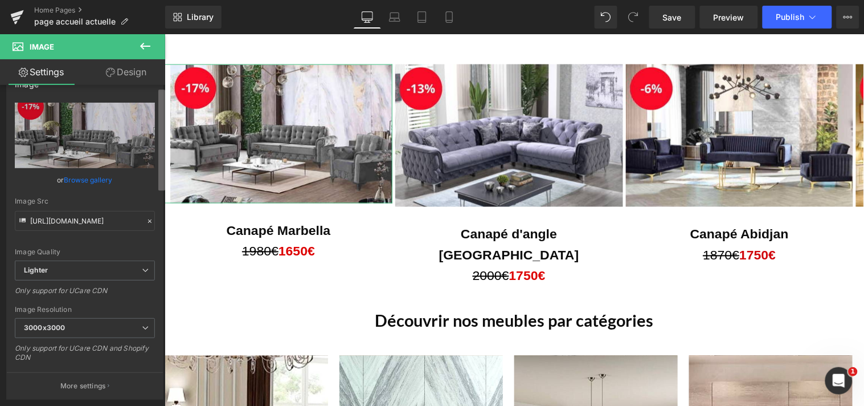
scroll to position [0, 0]
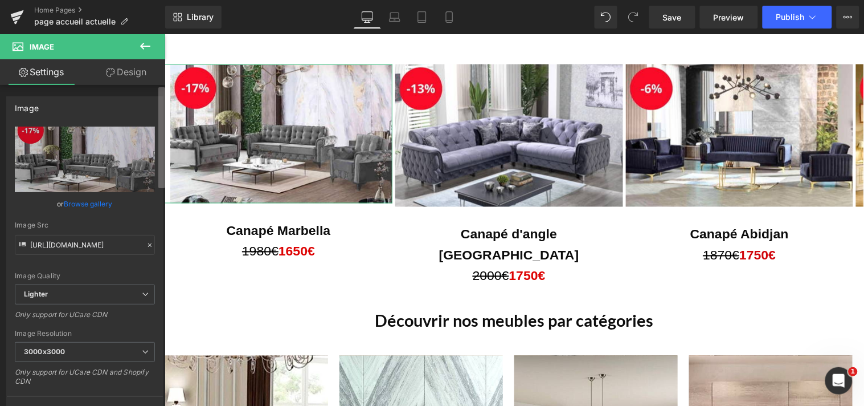
click at [158, 94] on b at bounding box center [161, 137] width 7 height 101
click at [133, 75] on link "Design" at bounding box center [126, 72] width 83 height 26
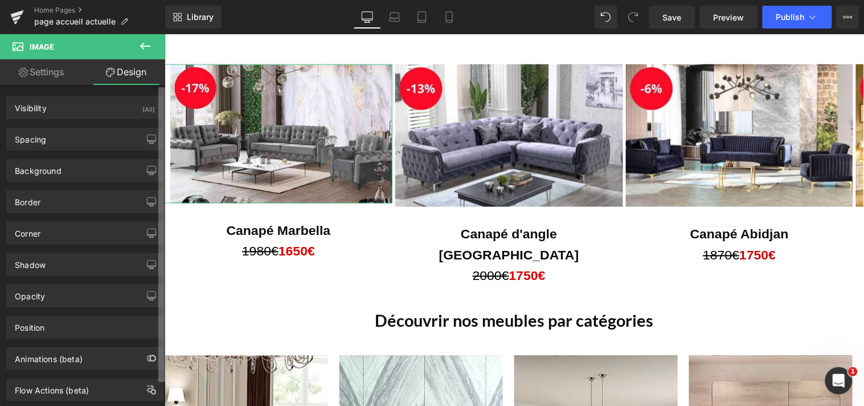
click at [160, 112] on b at bounding box center [161, 234] width 7 height 295
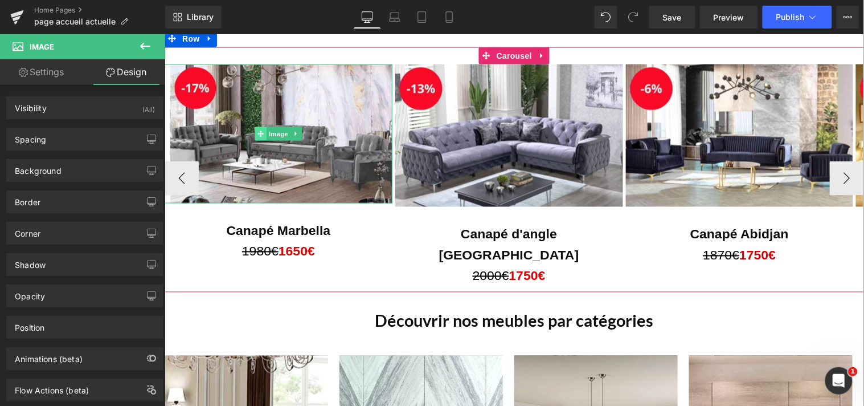
click at [254, 130] on span at bounding box center [260, 133] width 12 height 14
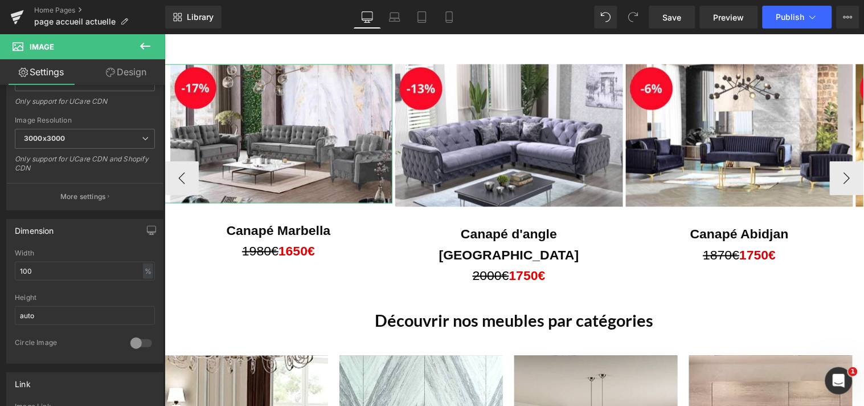
scroll to position [211, 0]
click at [144, 215] on div "Image https://ucarecdn.com/9154f78b-3ea4-4a8d-9215-a814534775ec/-/format/auto/-…" at bounding box center [82, 248] width 165 height 326
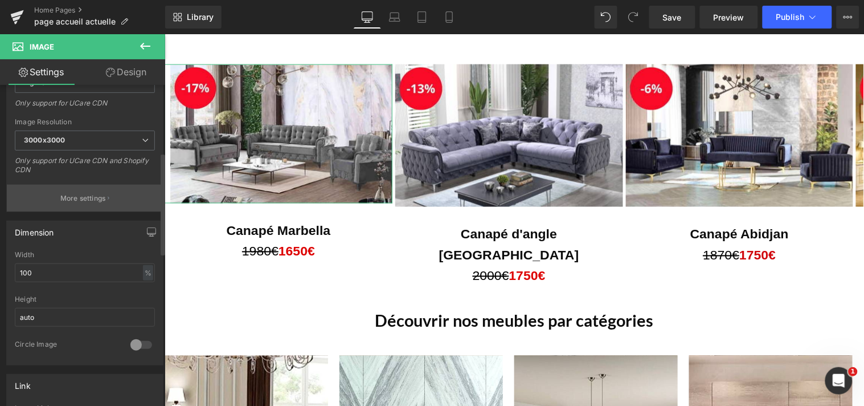
click at [108, 198] on icon "button" at bounding box center [109, 198] width 2 height 6
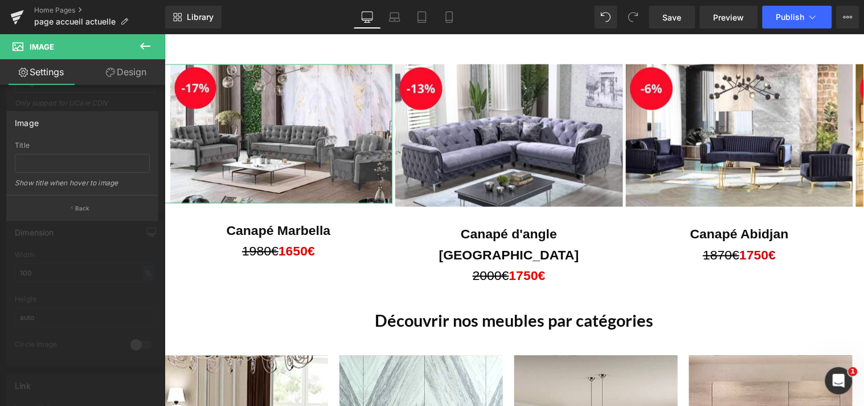
click at [148, 99] on div at bounding box center [82, 222] width 165 height 377
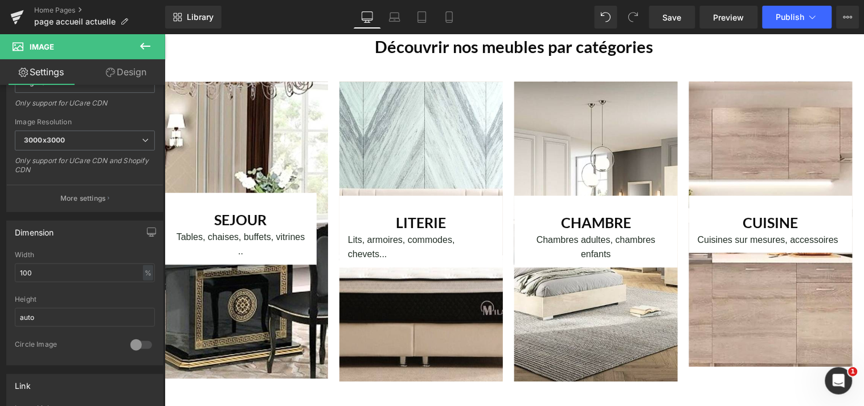
scroll to position [640, 0]
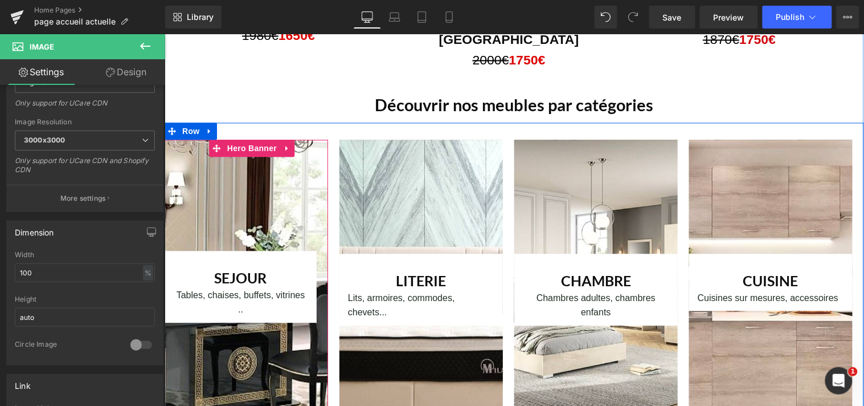
click at [268, 166] on div at bounding box center [245, 287] width 163 height 297
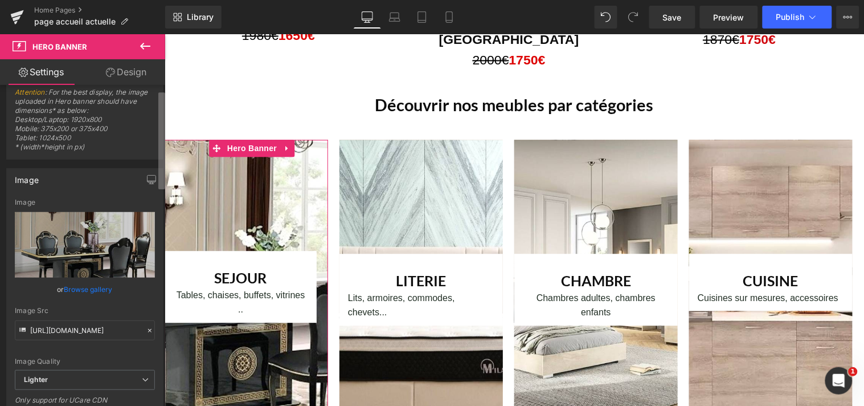
scroll to position [0, 0]
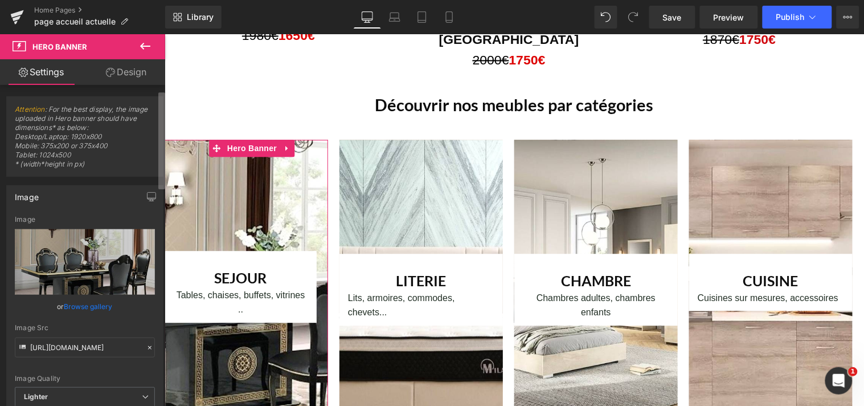
click at [153, 129] on div "Attention : For the best display, the image uploaded in Hero banner should have…" at bounding box center [82, 248] width 165 height 326
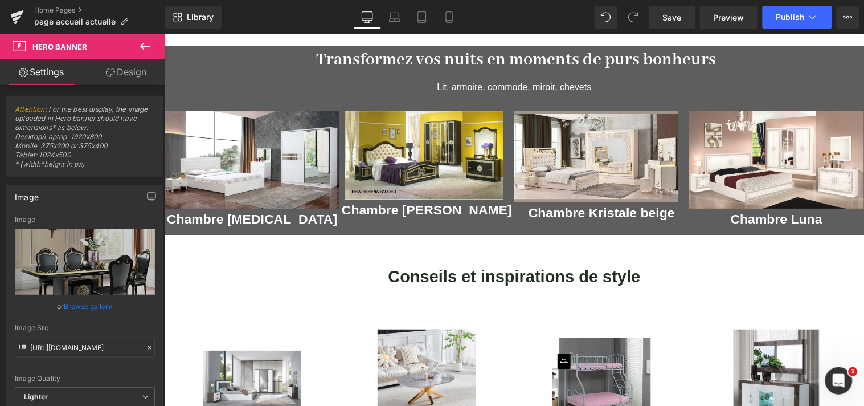
scroll to position [1072, 0]
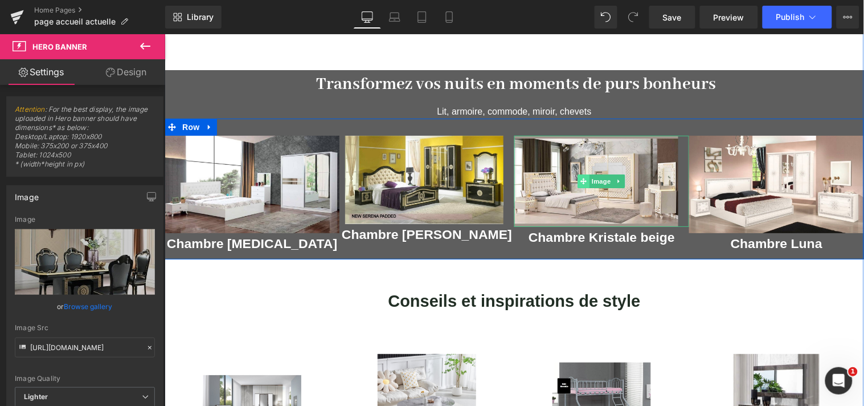
click at [581, 177] on icon at bounding box center [583, 180] width 6 height 7
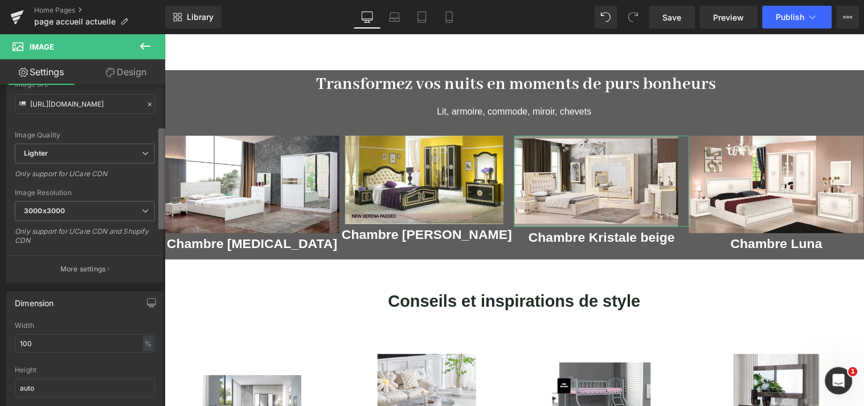
scroll to position [146, 0]
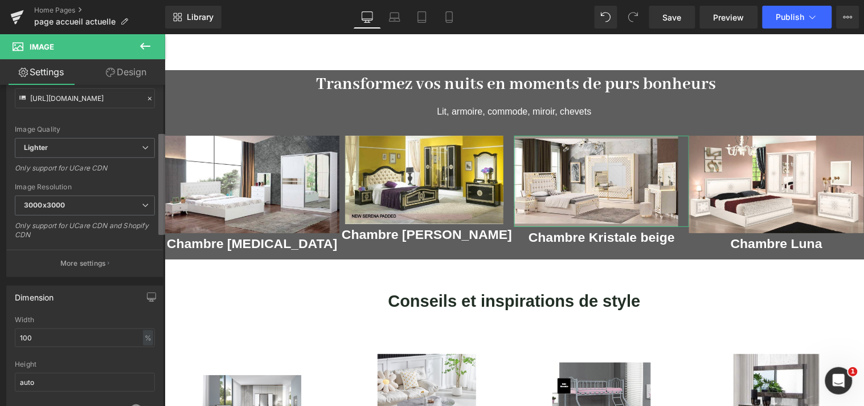
click at [161, 177] on b at bounding box center [161, 184] width 7 height 101
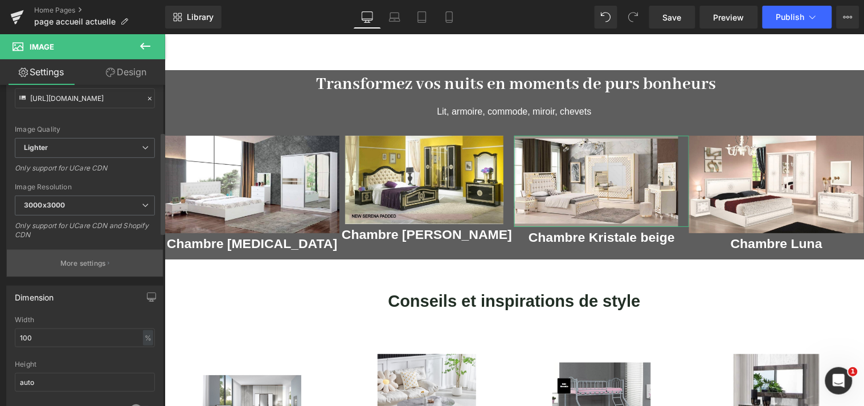
click at [108, 260] on icon "button" at bounding box center [109, 263] width 2 height 6
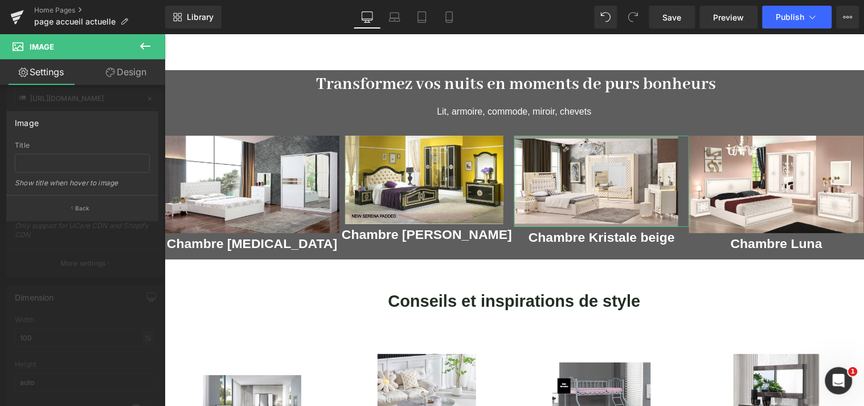
click at [141, 97] on div at bounding box center [82, 222] width 165 height 377
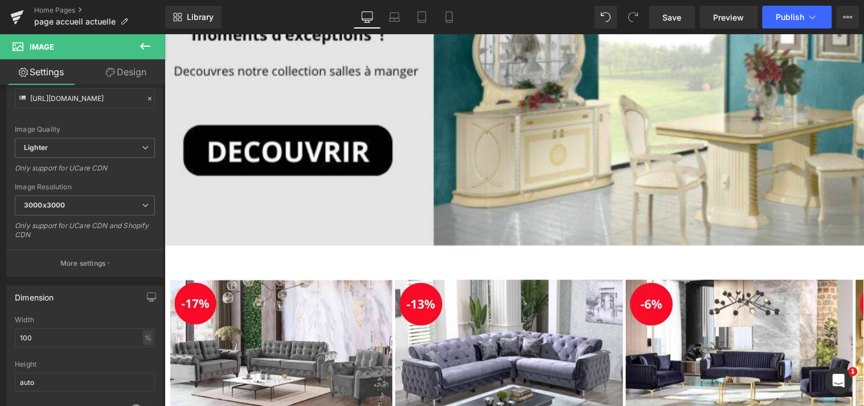
scroll to position [226, 0]
